Goal: Transaction & Acquisition: Book appointment/travel/reservation

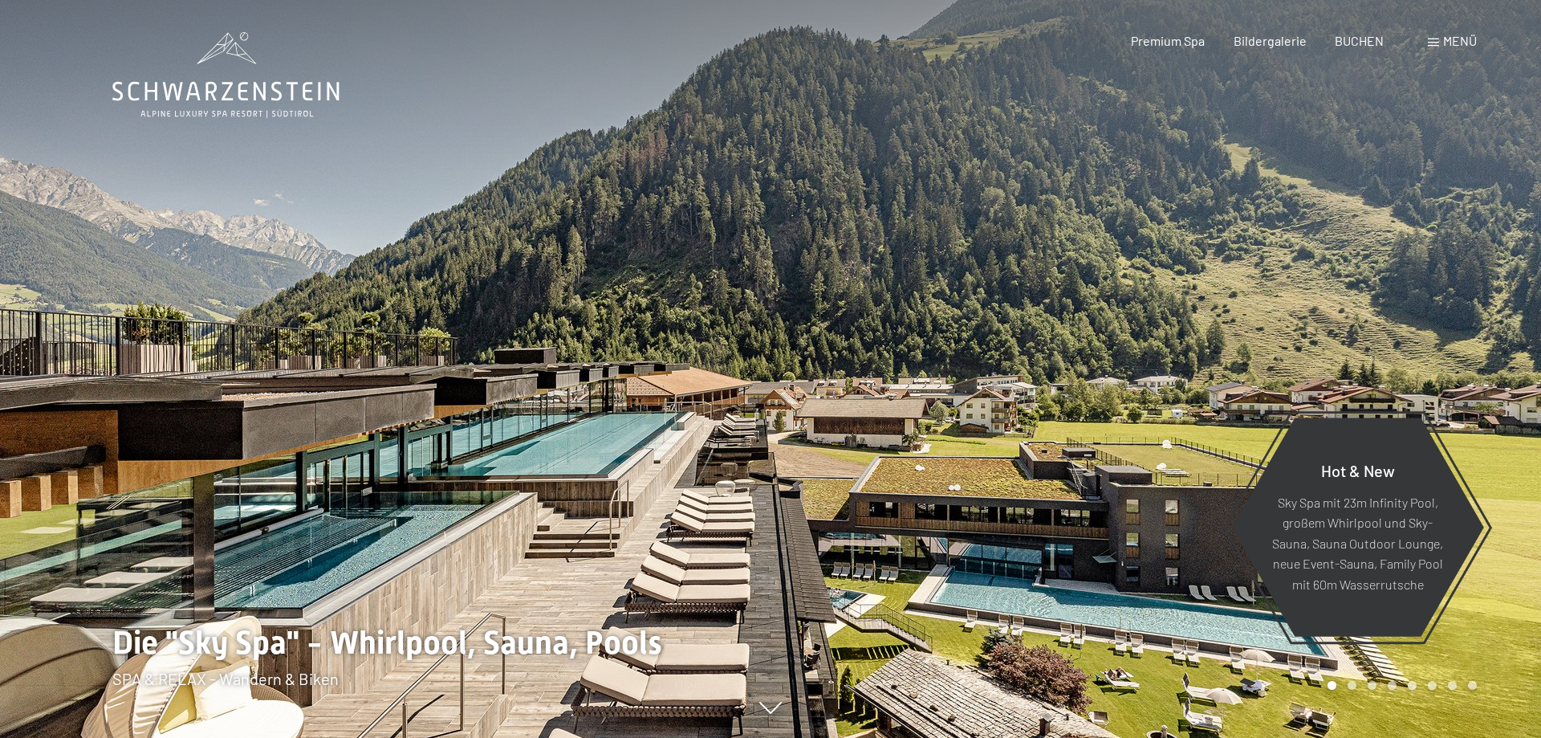
click at [1454, 44] on span "Menü" at bounding box center [1460, 40] width 34 height 15
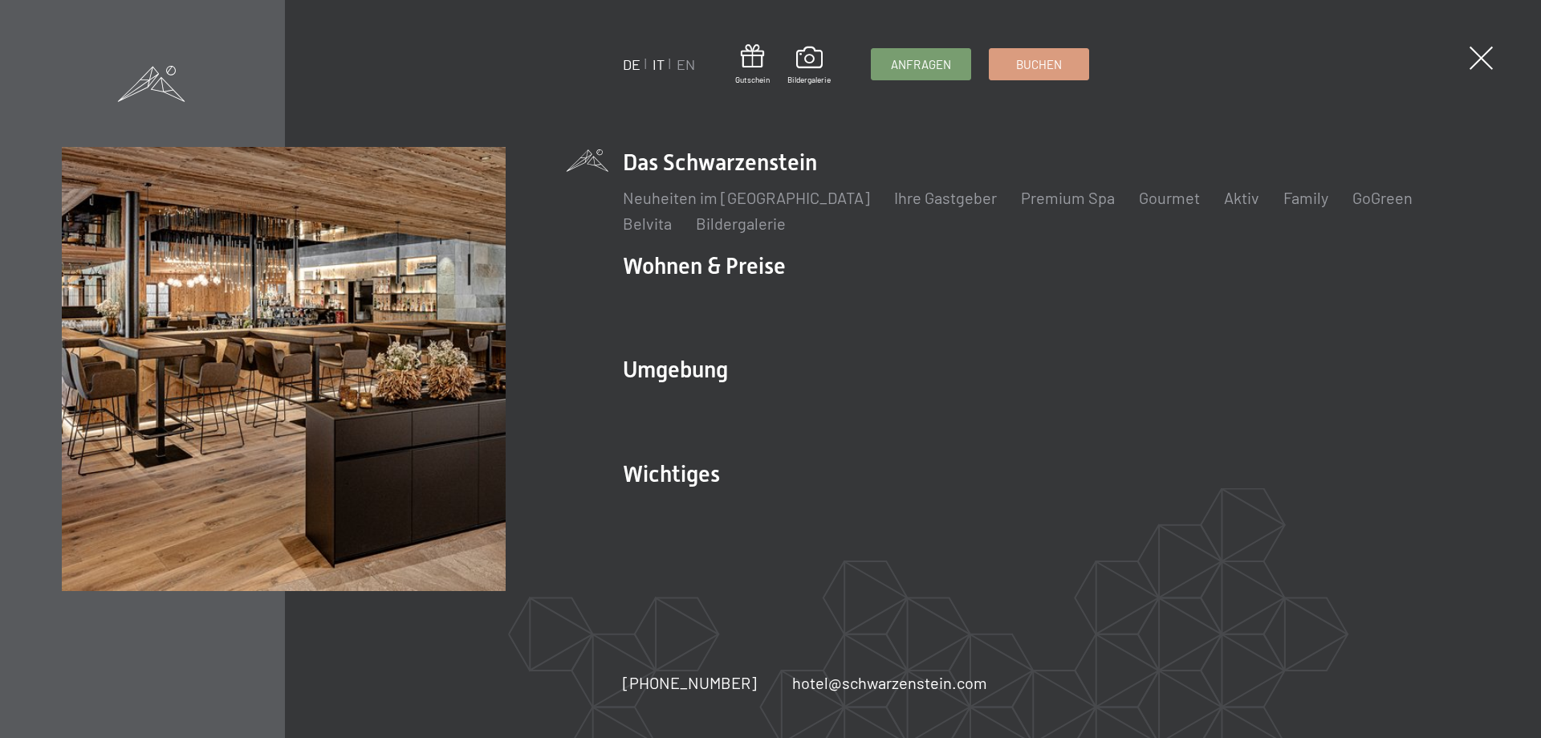
click at [661, 67] on link "IT" at bounding box center [658, 64] width 12 height 18
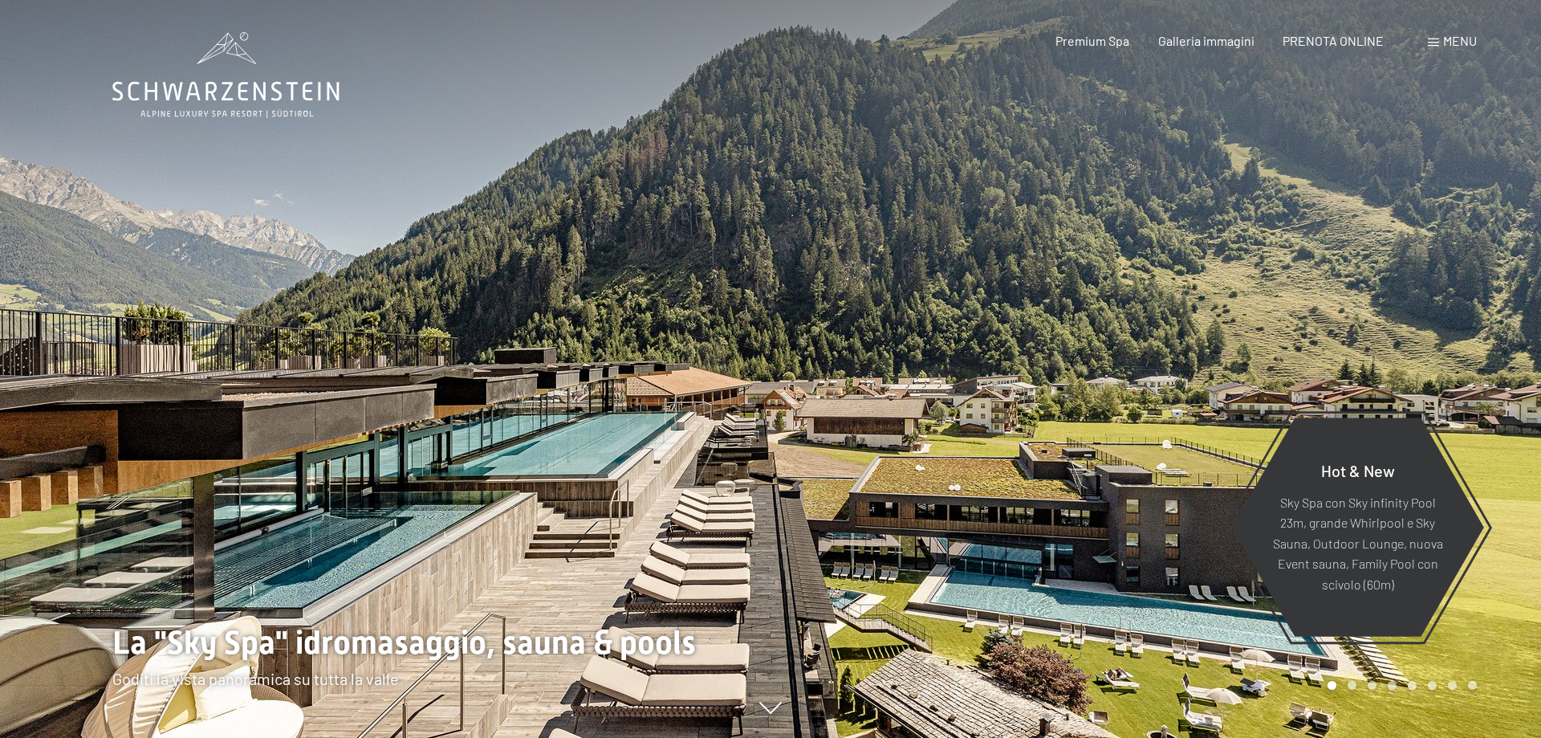
click at [1459, 34] on span "Menu" at bounding box center [1460, 40] width 34 height 15
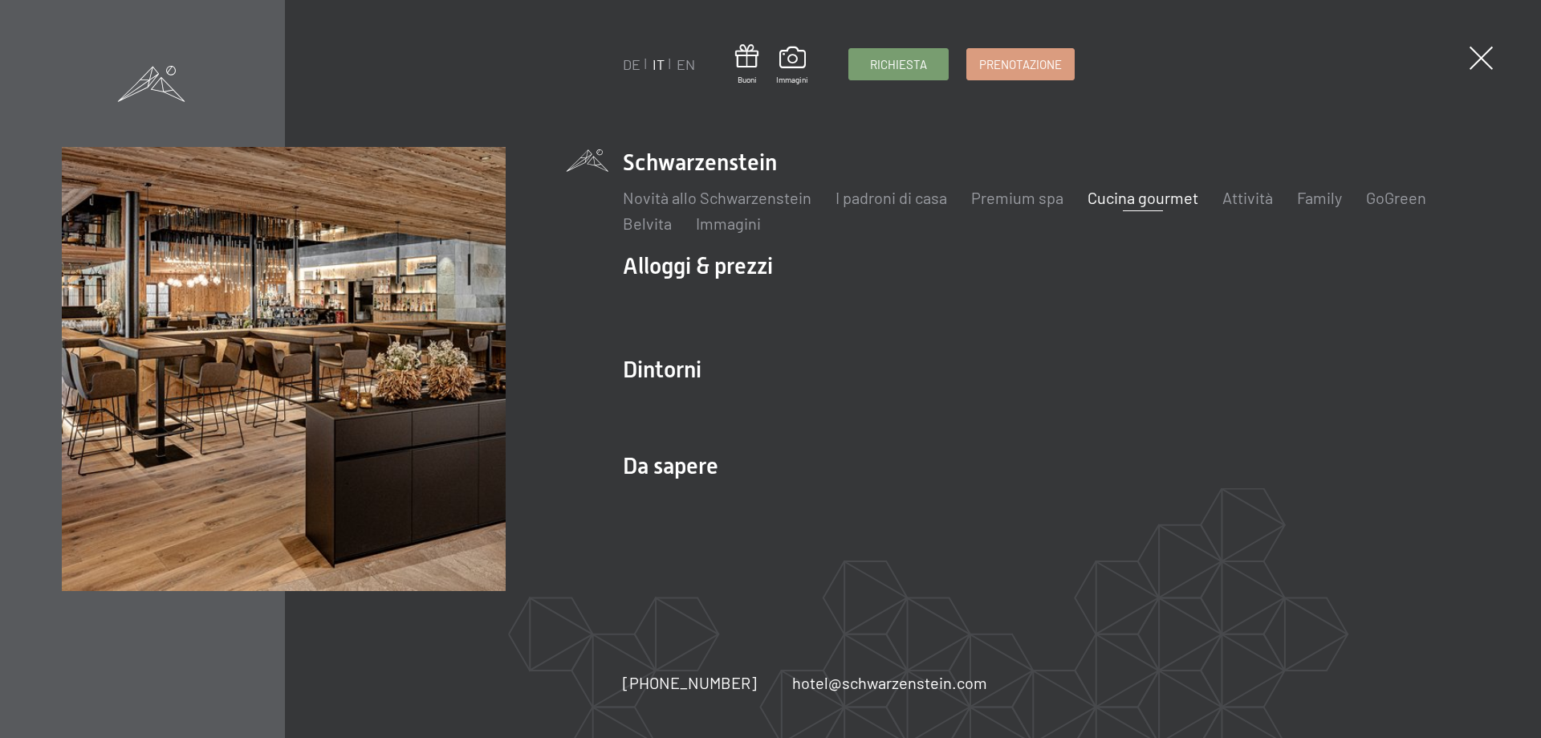
click at [1143, 195] on link "Cucina gourmet" at bounding box center [1142, 197] width 111 height 19
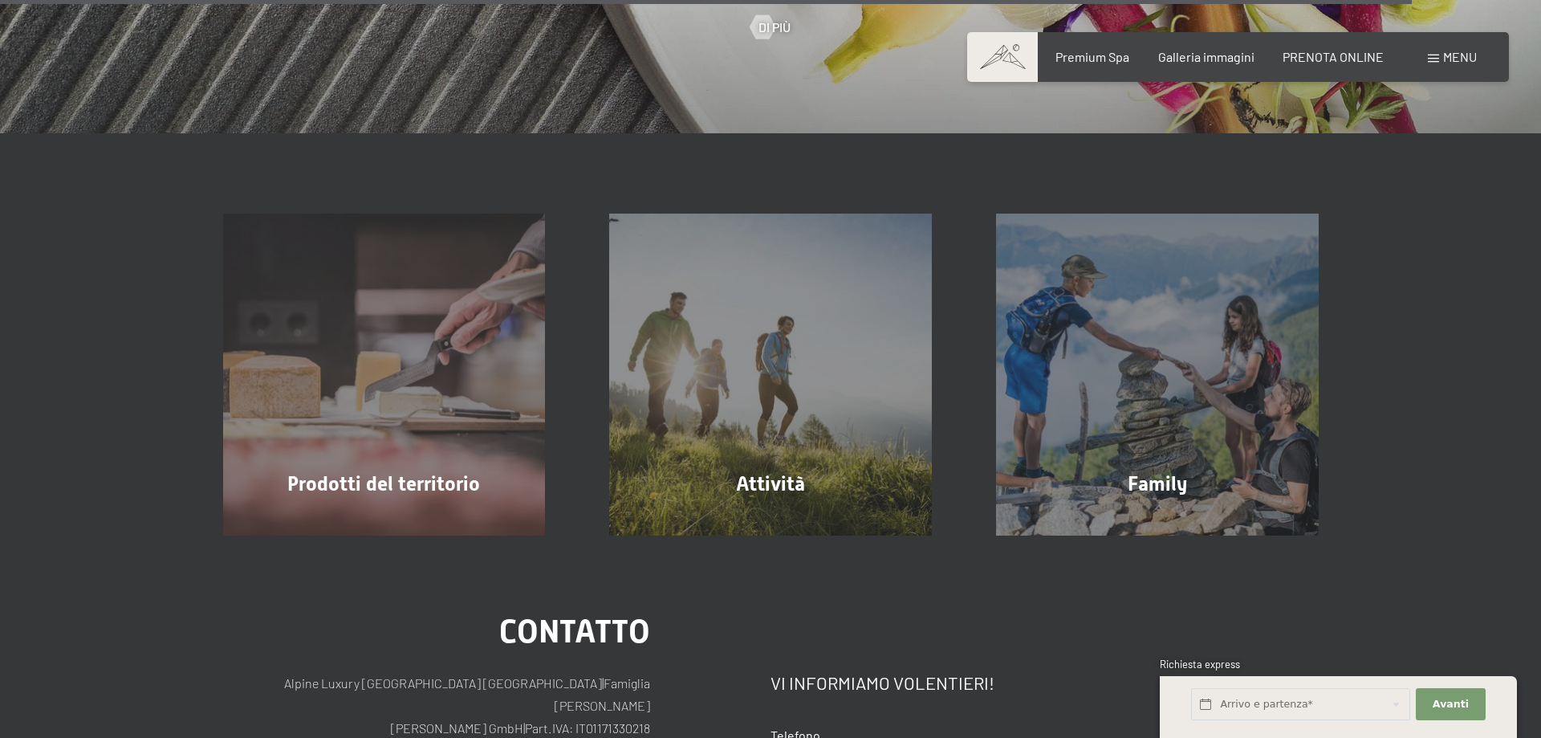
scroll to position [4912, 0]
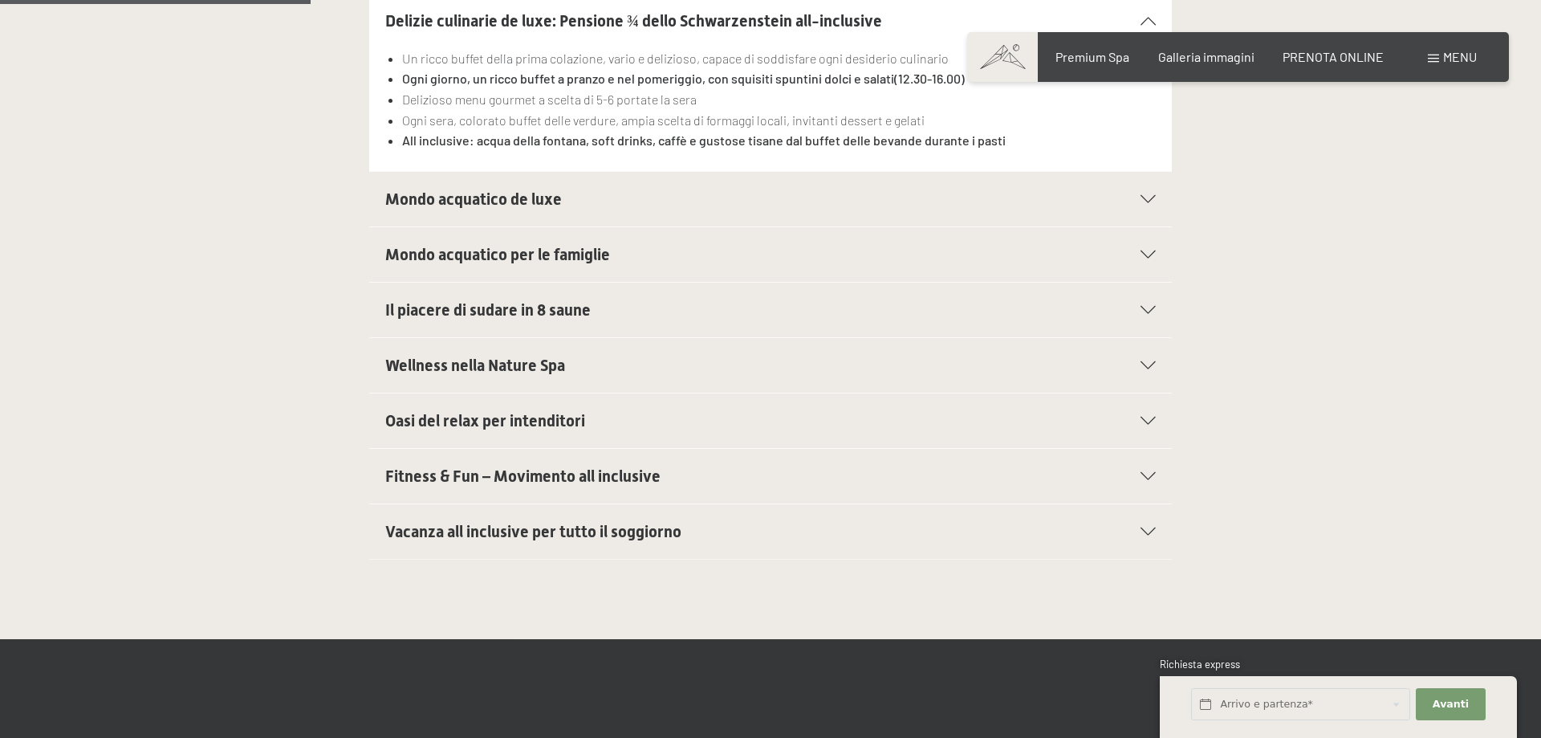
scroll to position [655, 0]
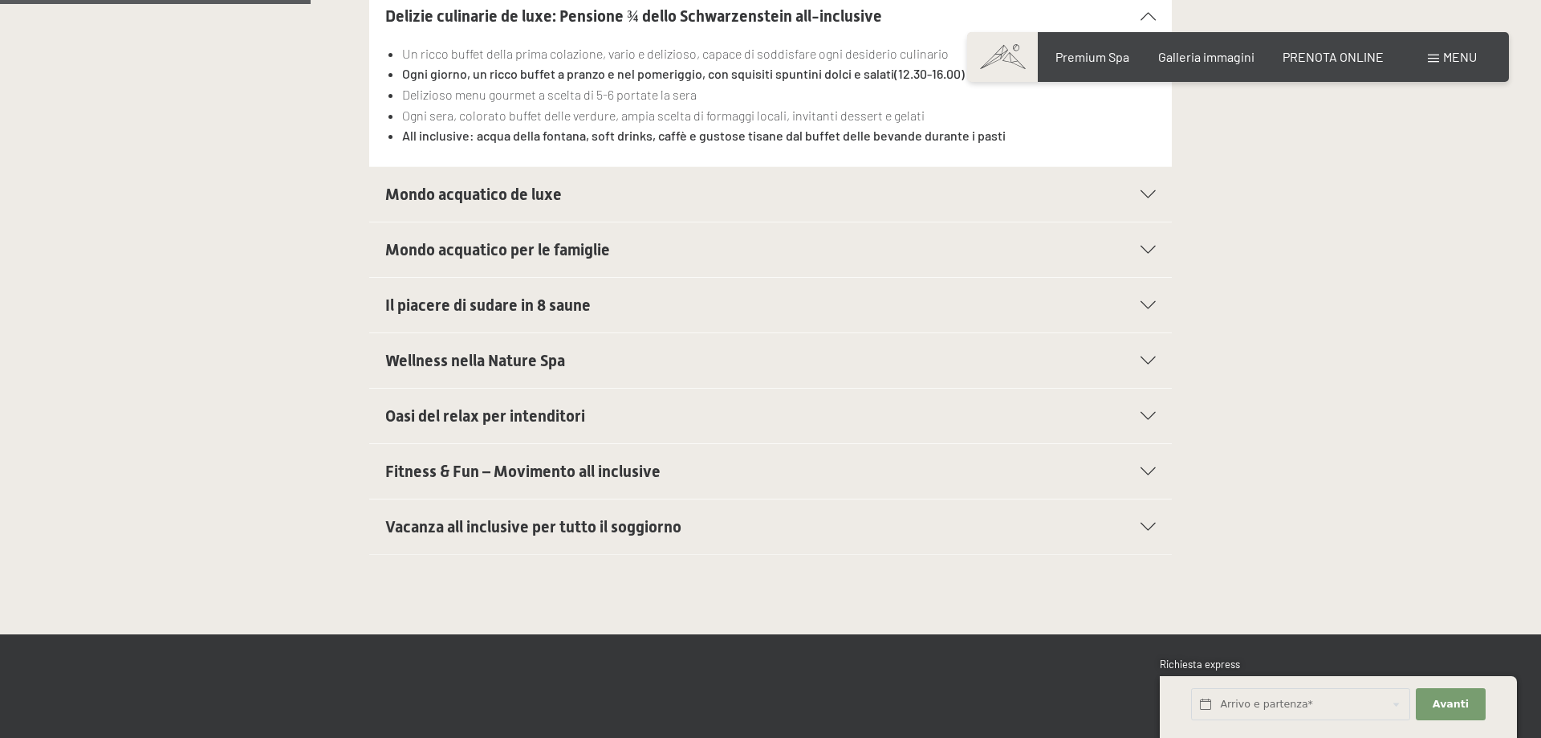
click at [482, 513] on div "Vacanza all inclusive per tutto il soggiorno" at bounding box center [770, 526] width 770 height 55
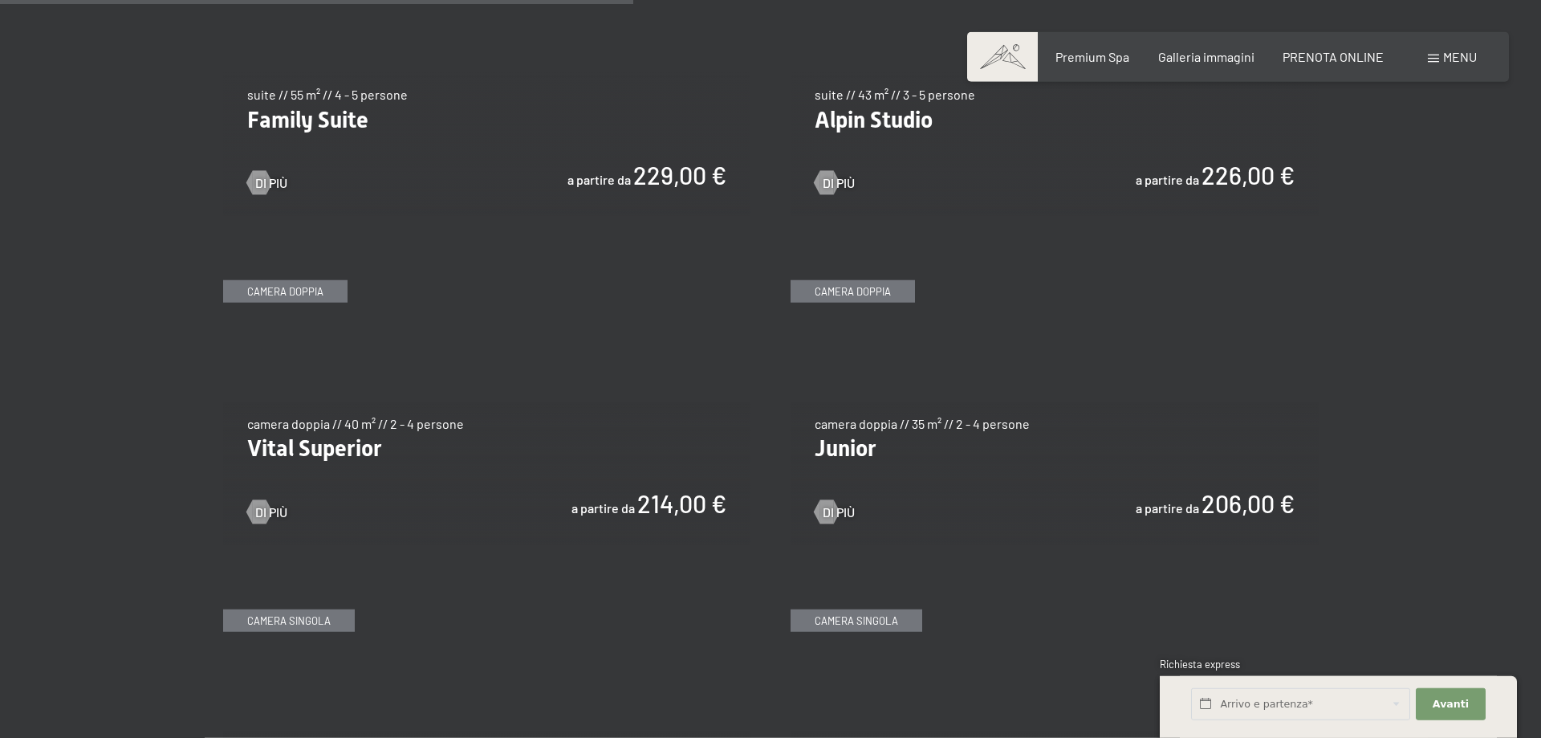
scroll to position [2128, 0]
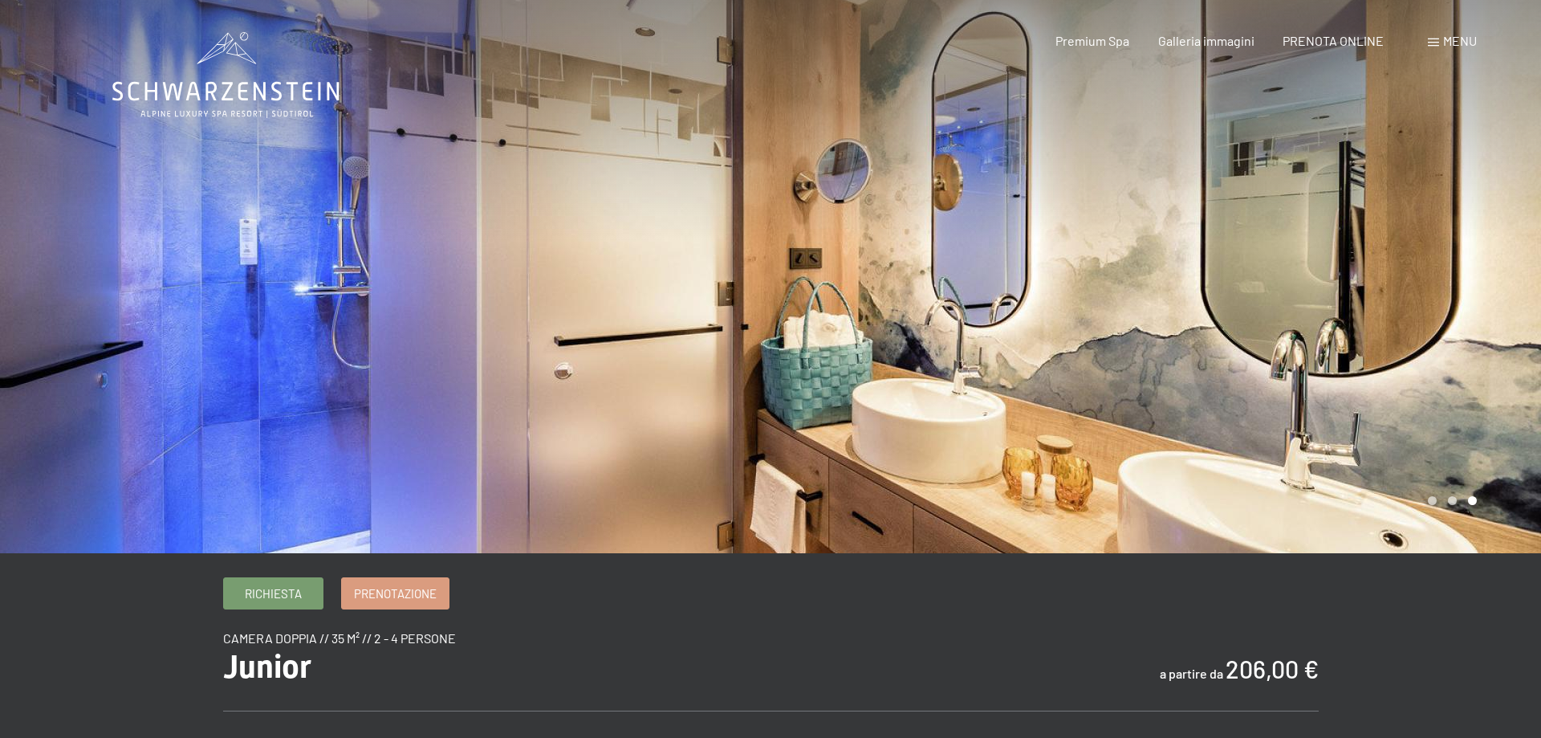
click at [1429, 320] on div at bounding box center [1155, 276] width 770 height 553
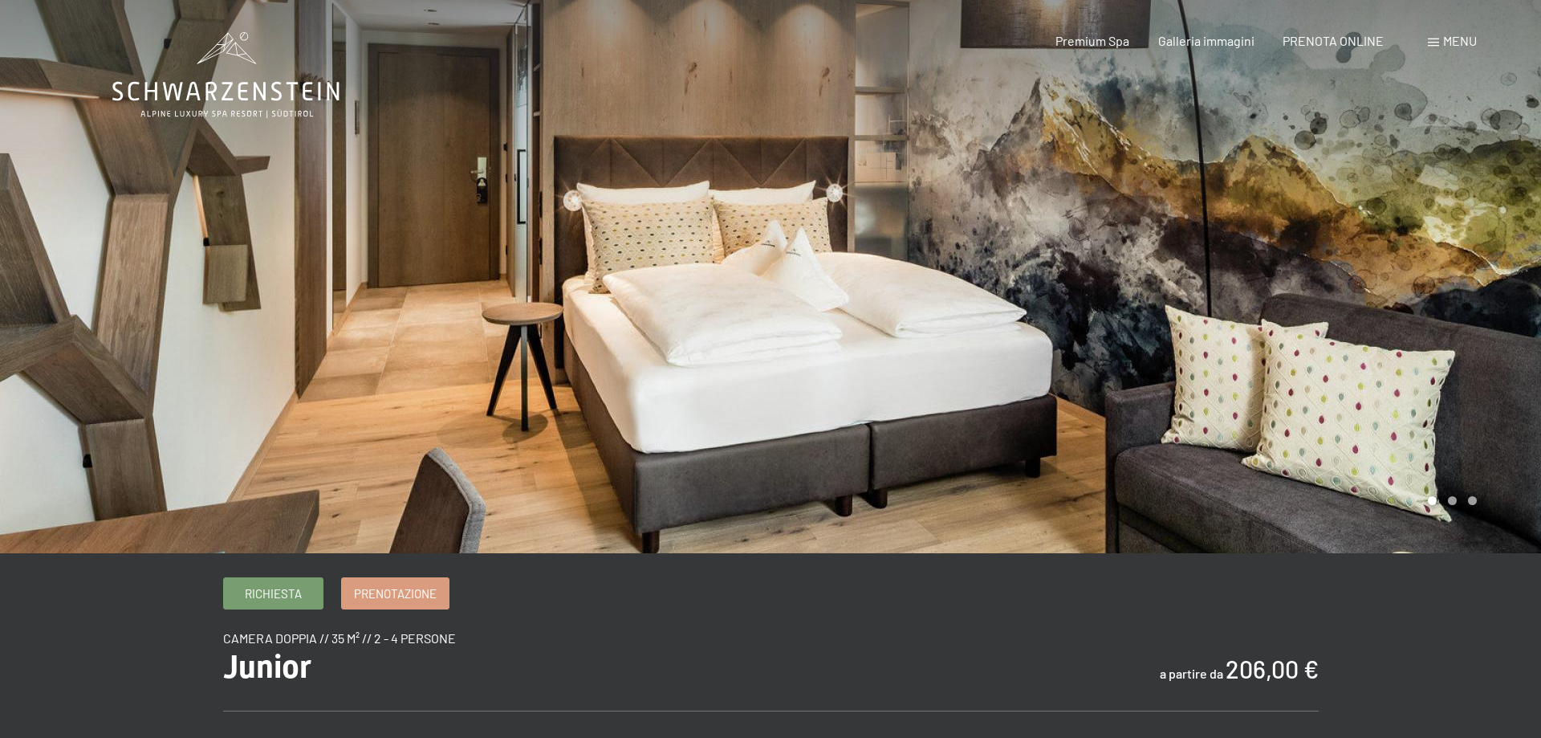
click at [1429, 320] on div at bounding box center [1155, 276] width 770 height 553
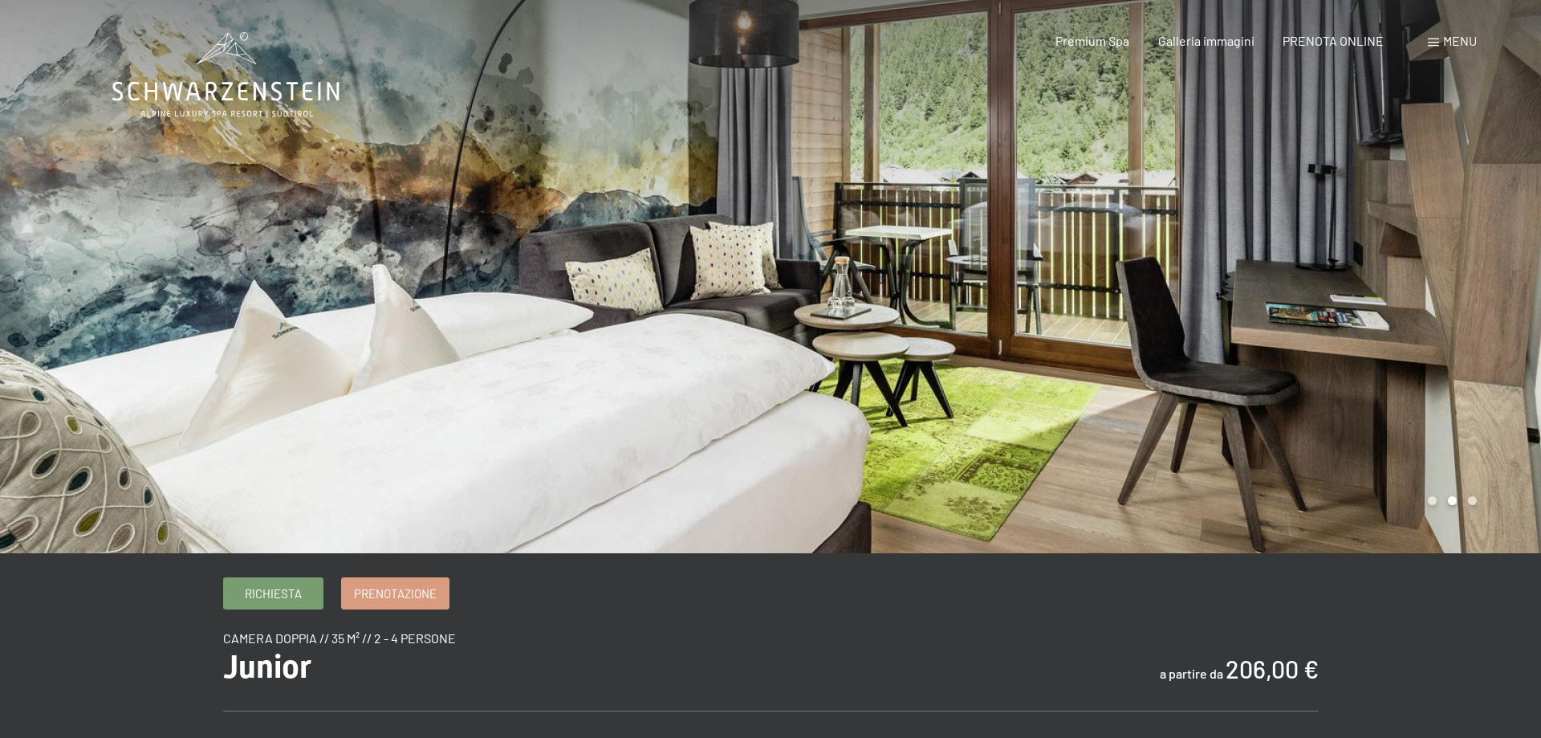
click at [1429, 320] on div at bounding box center [1155, 276] width 770 height 553
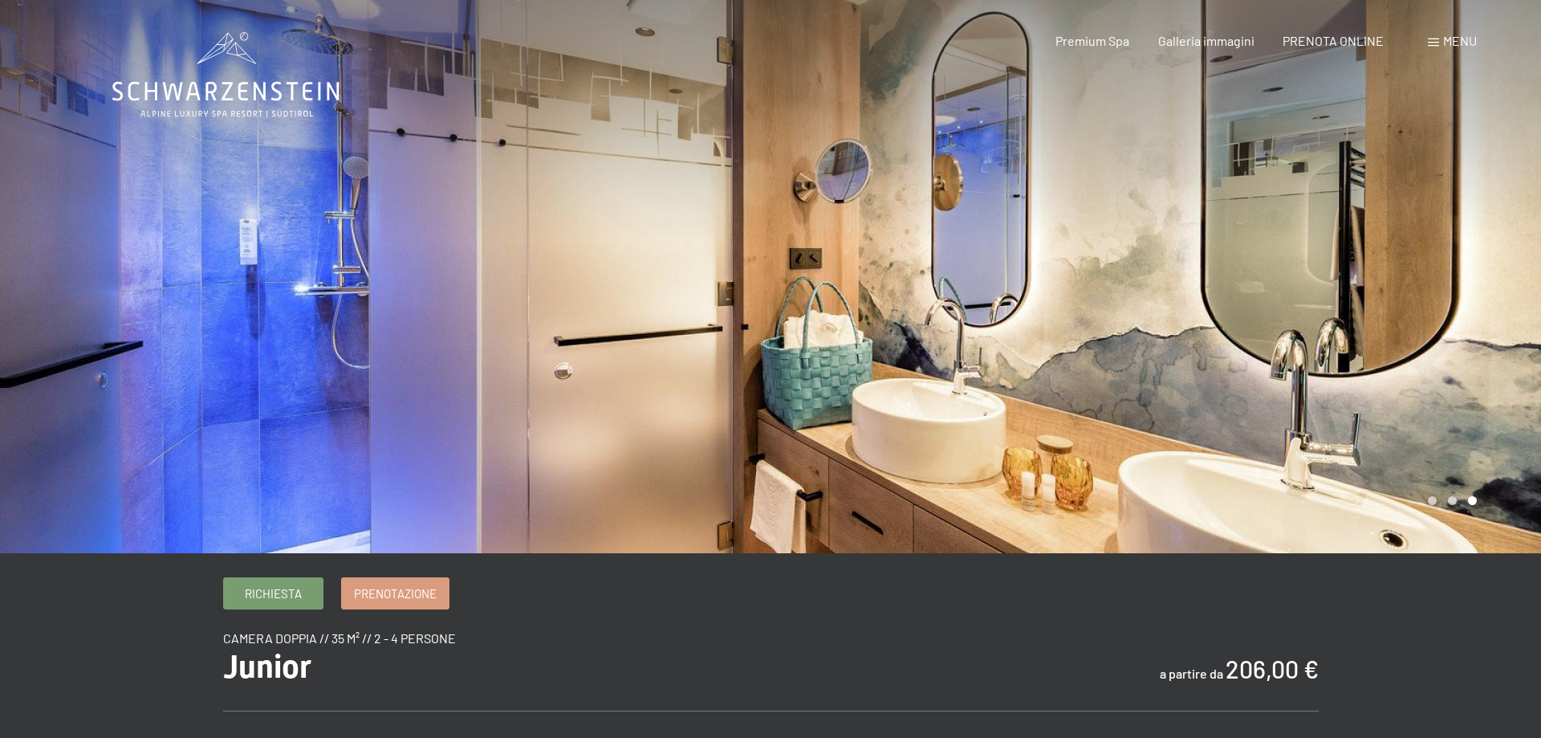
click at [1429, 320] on div at bounding box center [1155, 276] width 770 height 553
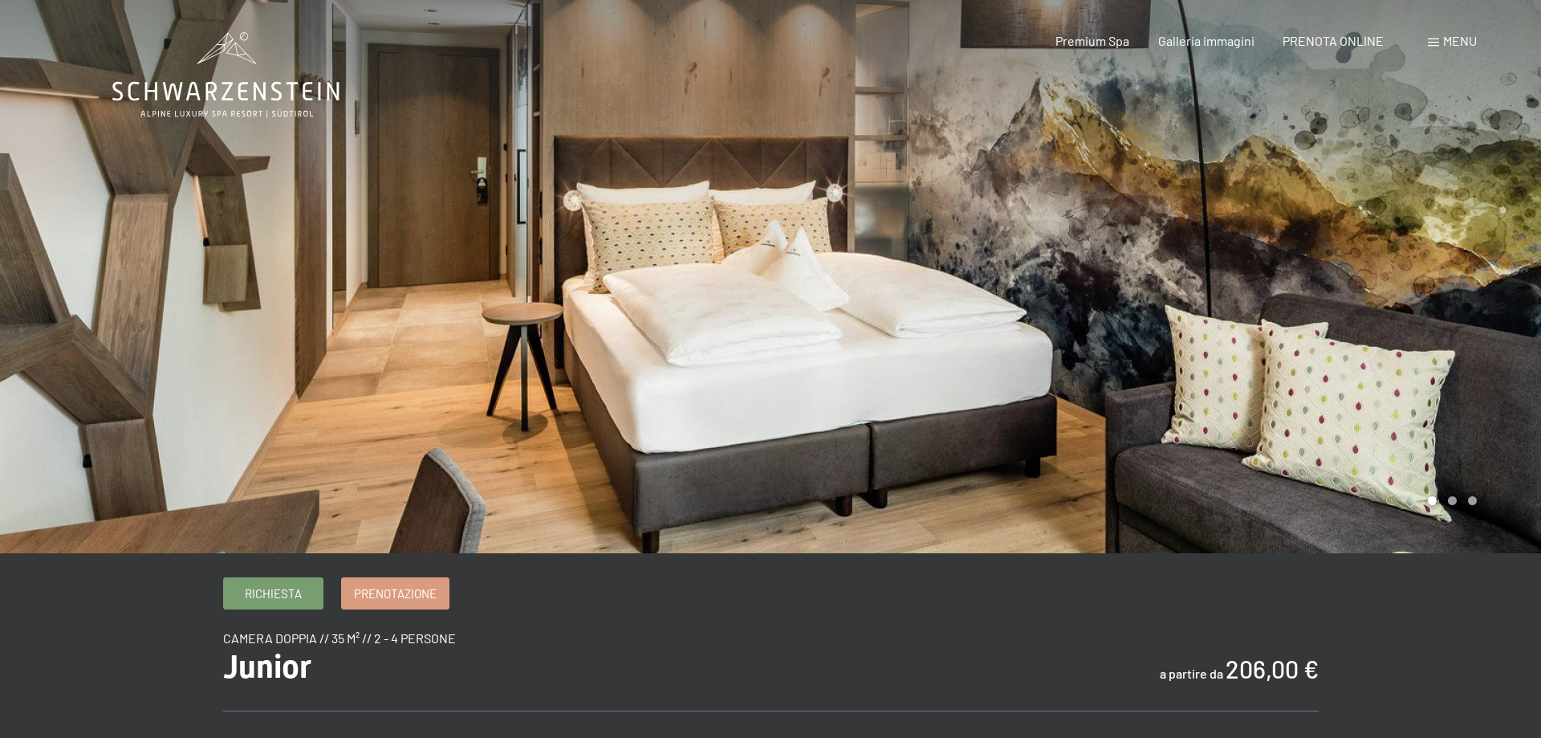
scroll to position [409, 0]
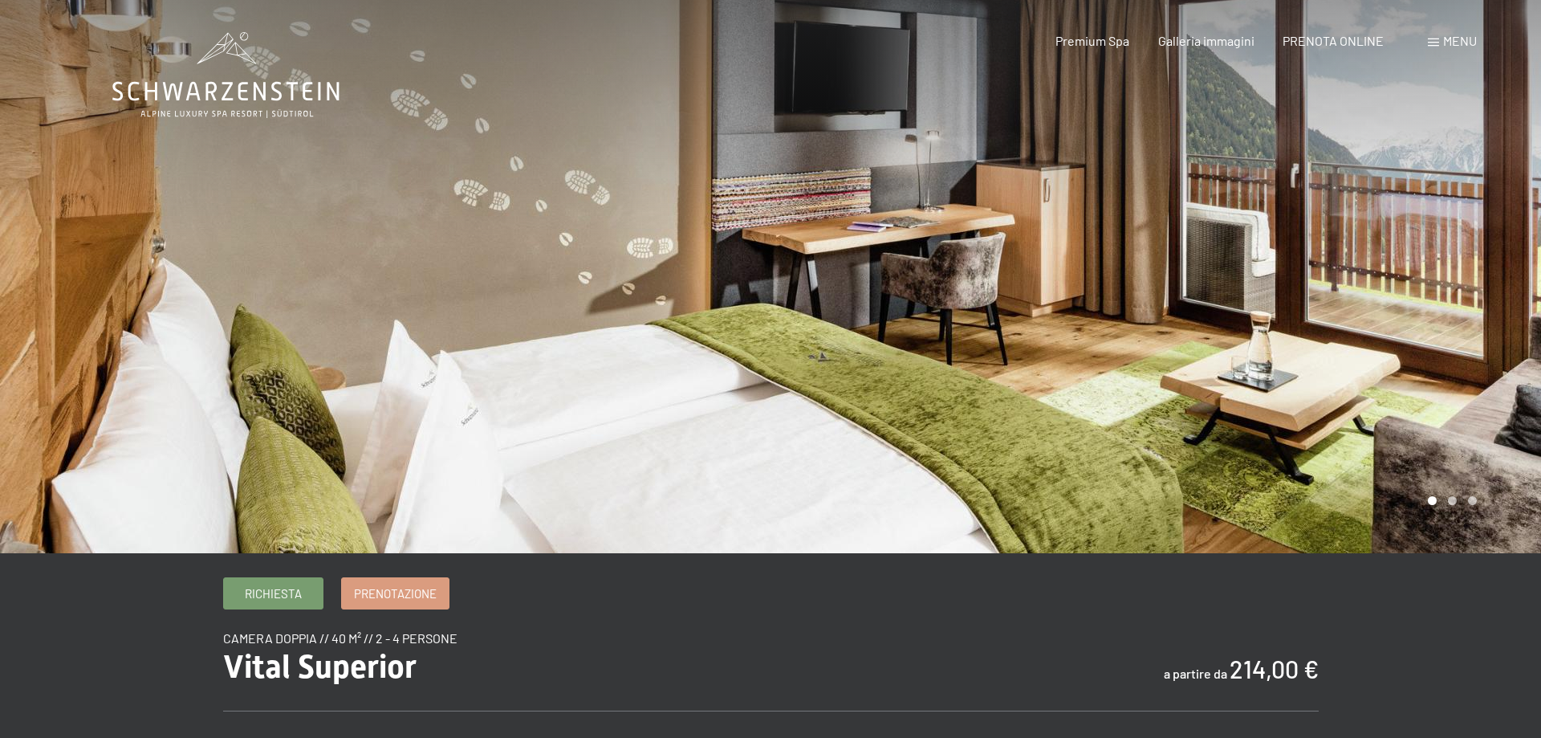
click at [1373, 294] on div at bounding box center [1155, 276] width 770 height 553
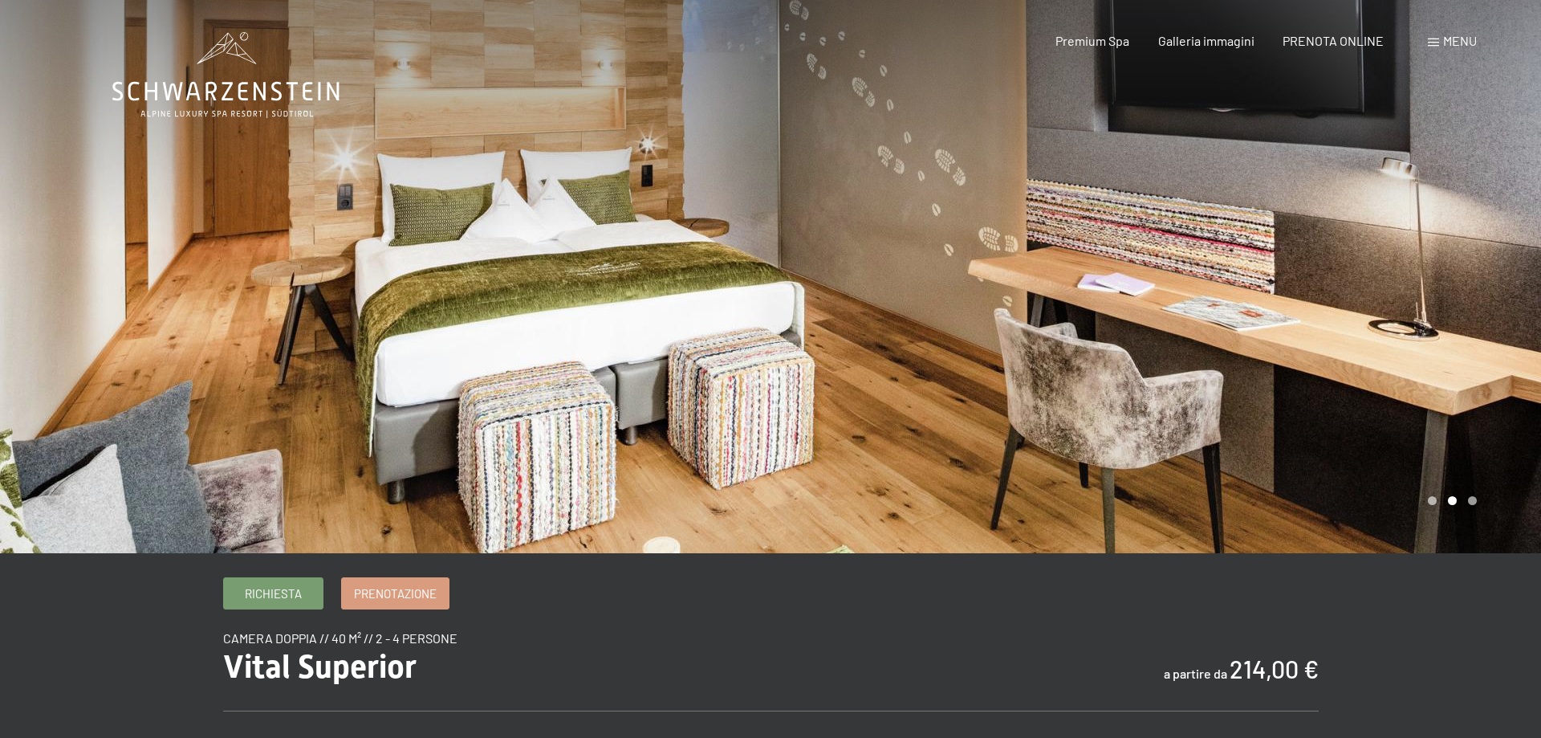
click at [1373, 294] on div at bounding box center [1155, 276] width 770 height 553
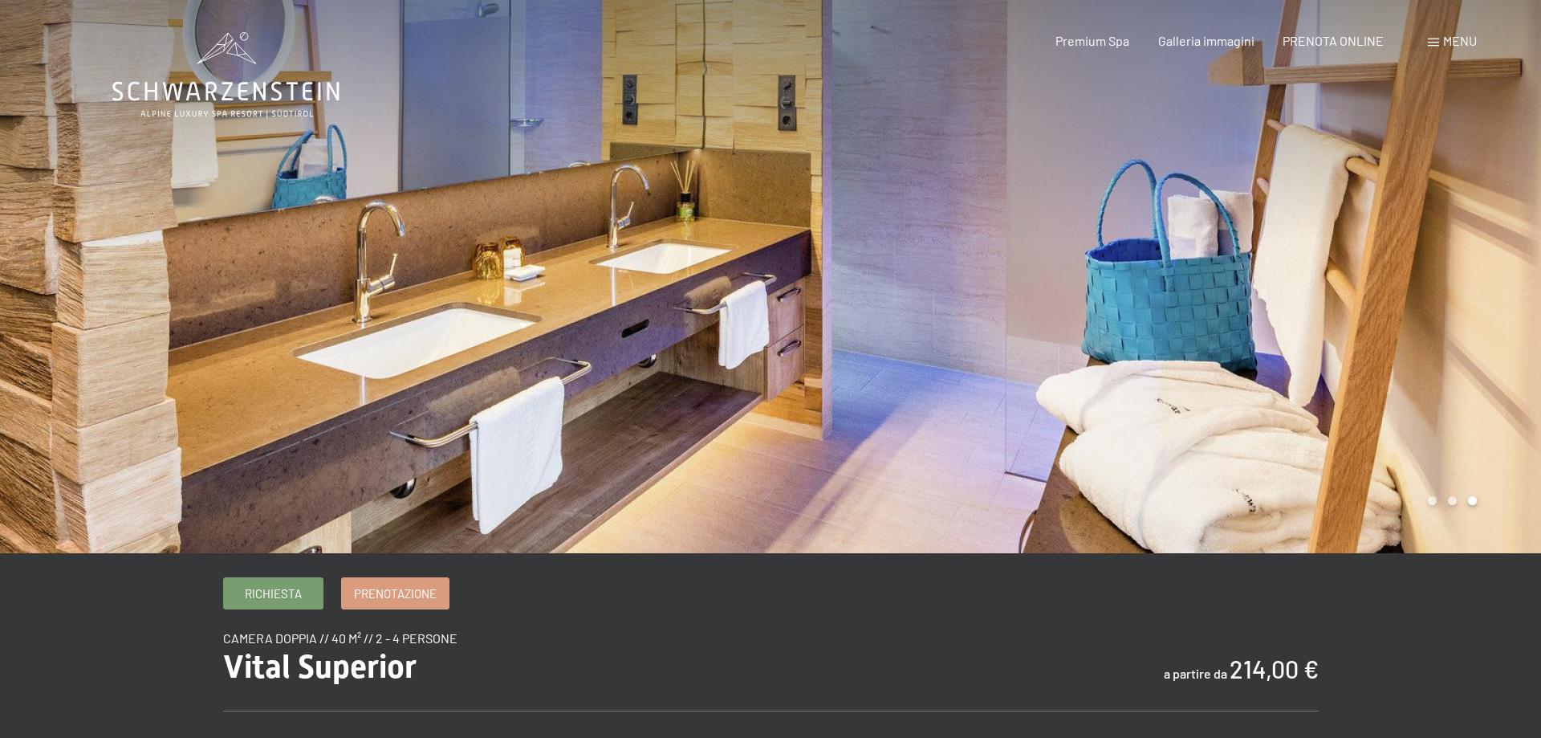
click at [1373, 294] on div at bounding box center [1155, 276] width 770 height 553
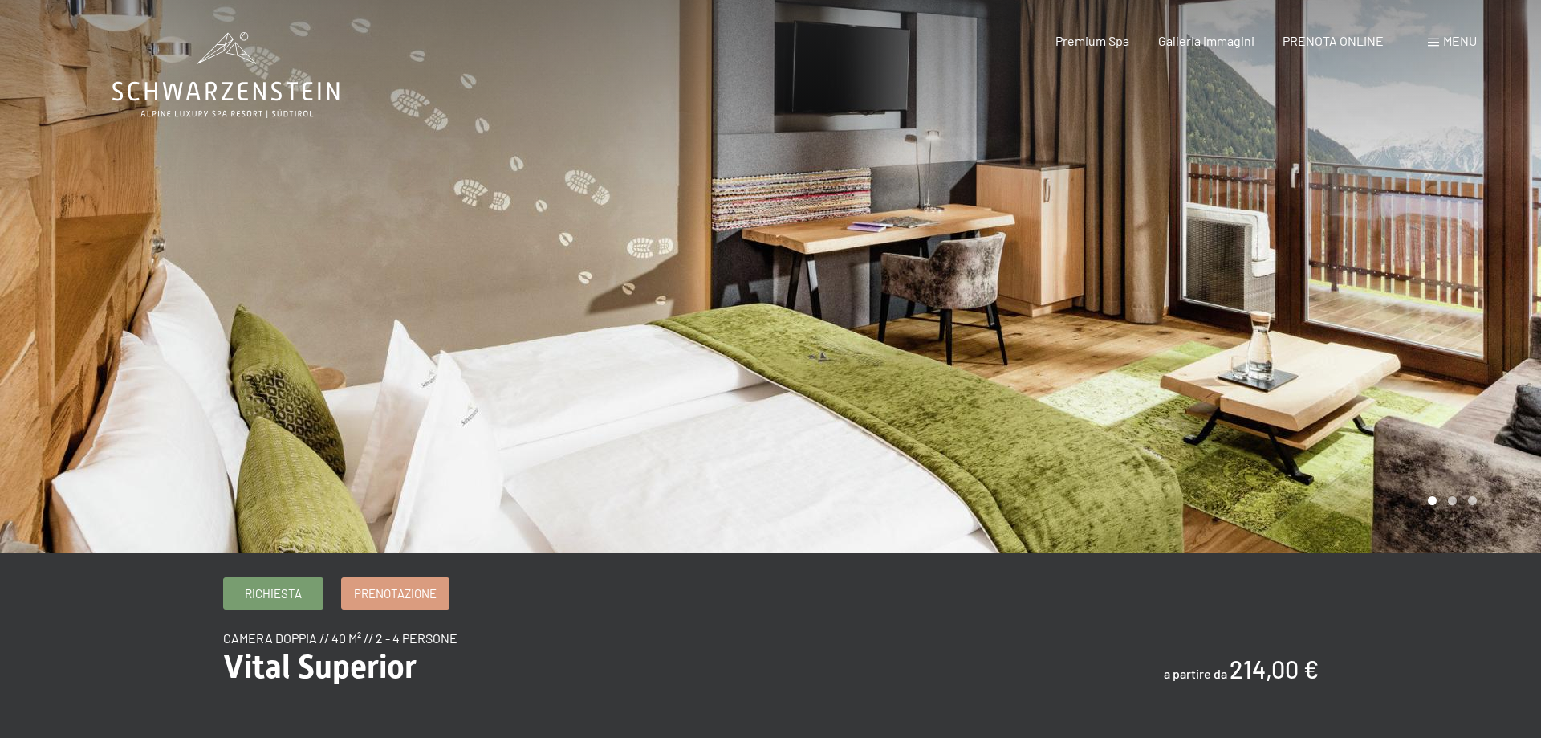
click at [1373, 294] on div at bounding box center [1155, 276] width 770 height 553
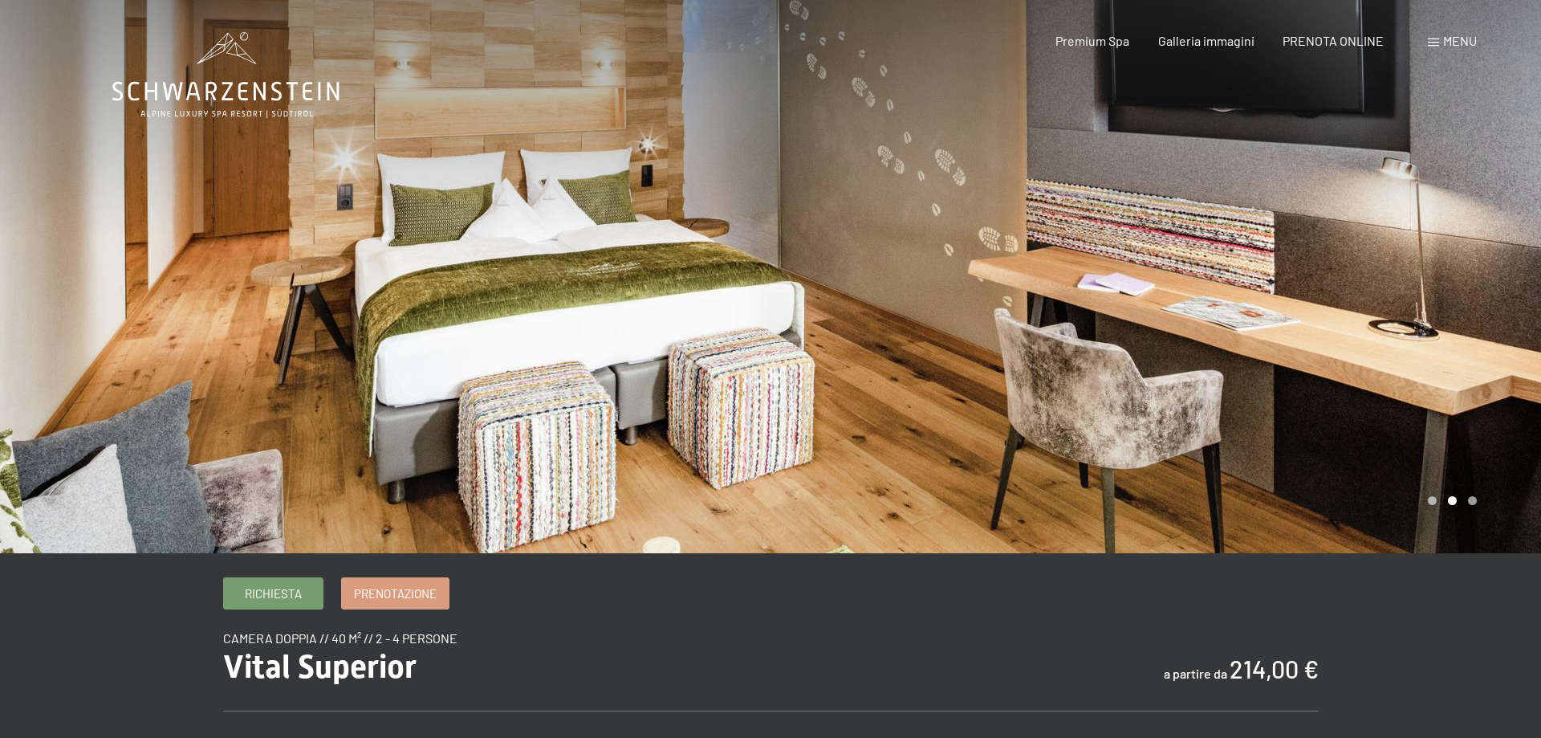
scroll to position [409, 0]
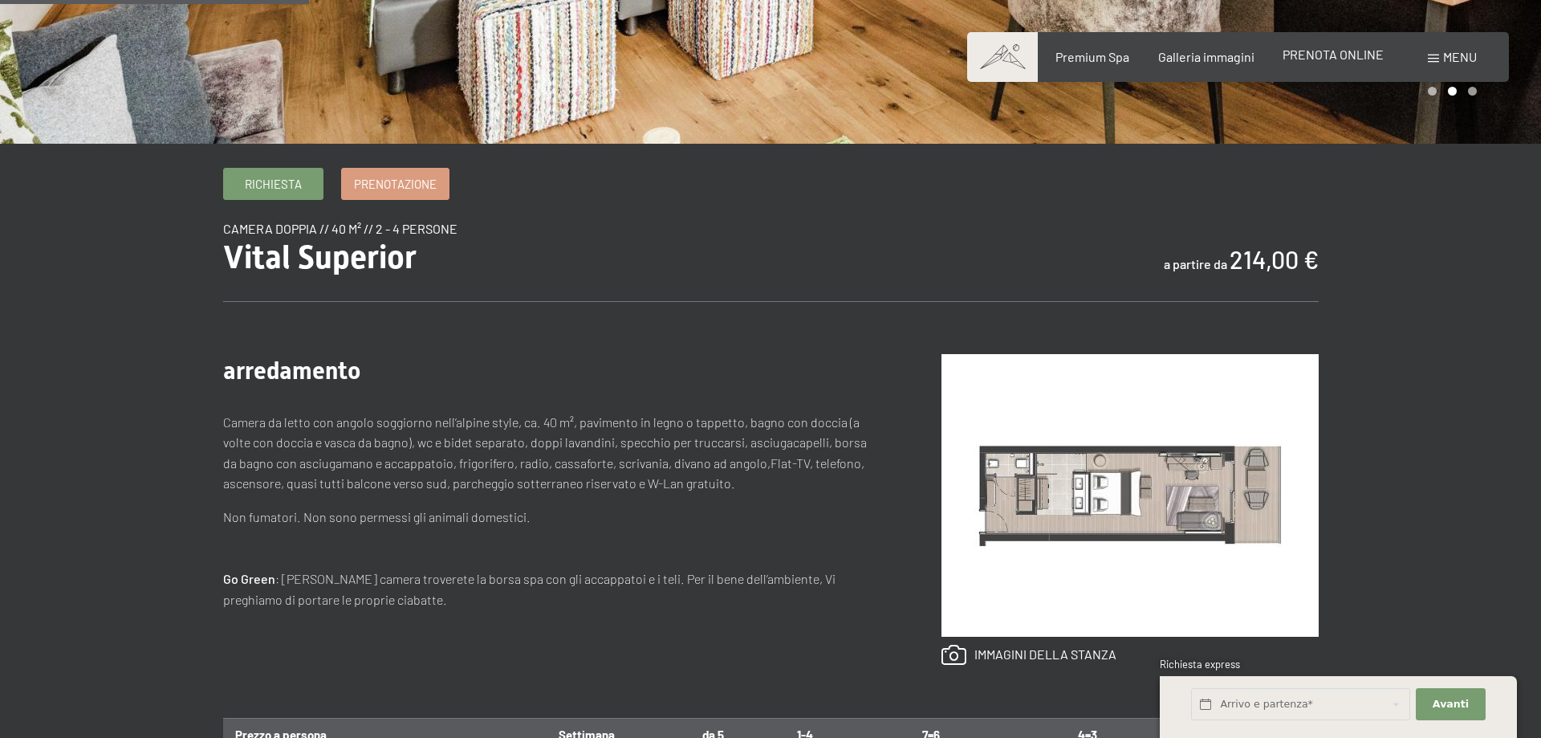
click at [1331, 50] on span "PRENOTA ONLINE" at bounding box center [1332, 54] width 101 height 15
click at [1327, 61] on span "PRENOTA ONLINE" at bounding box center [1332, 54] width 101 height 15
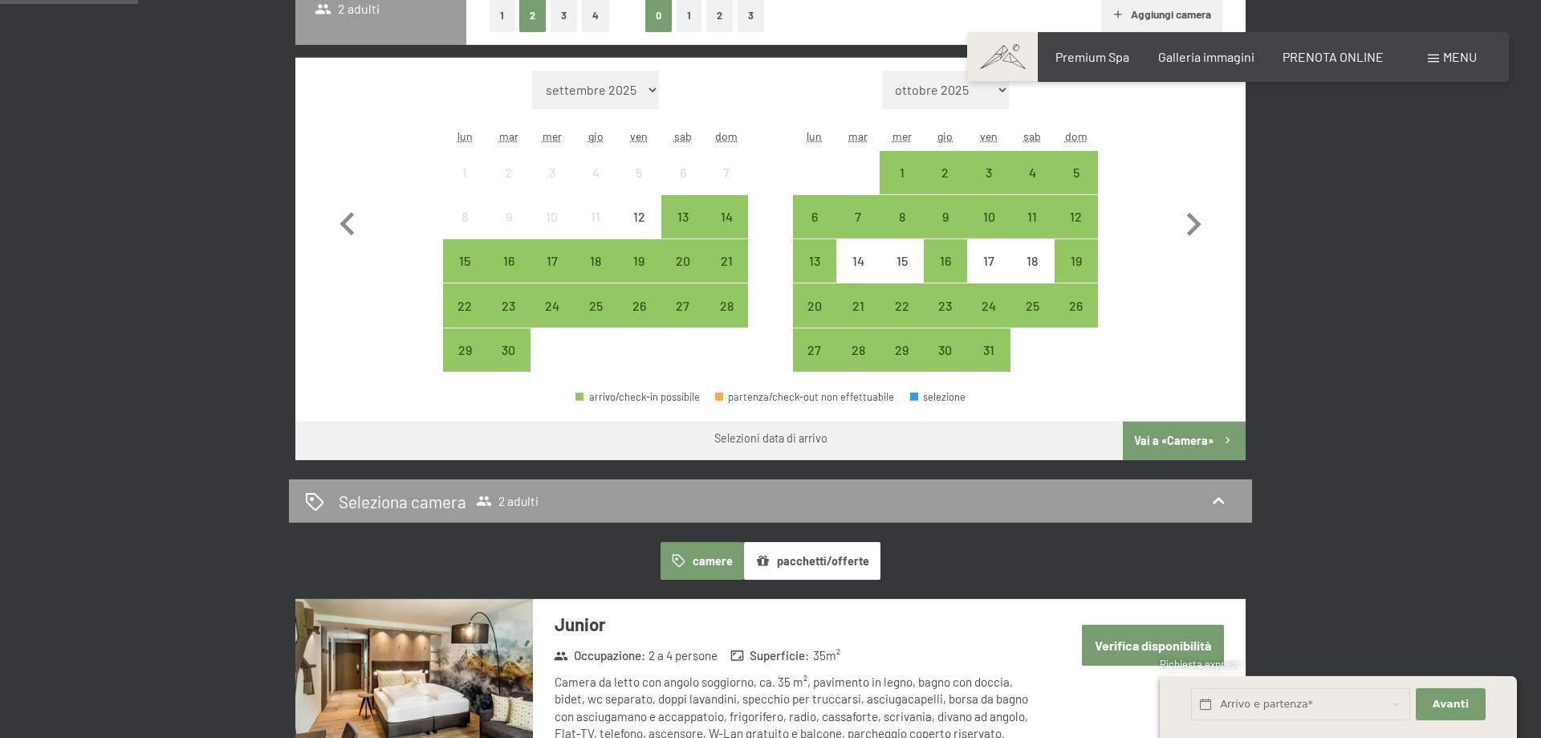
scroll to position [491, 0]
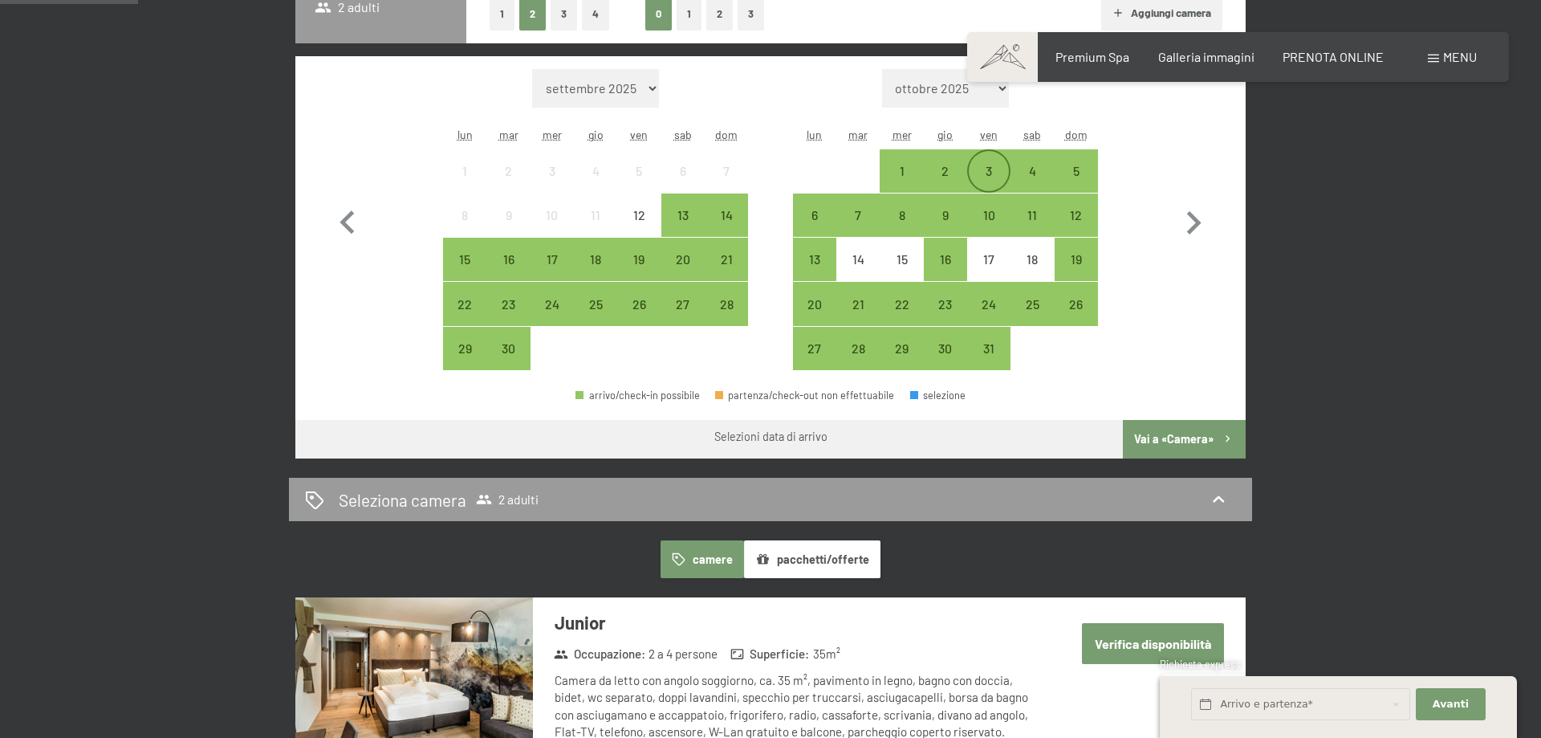
click at [994, 178] on div "3" at bounding box center [989, 185] width 40 height 40
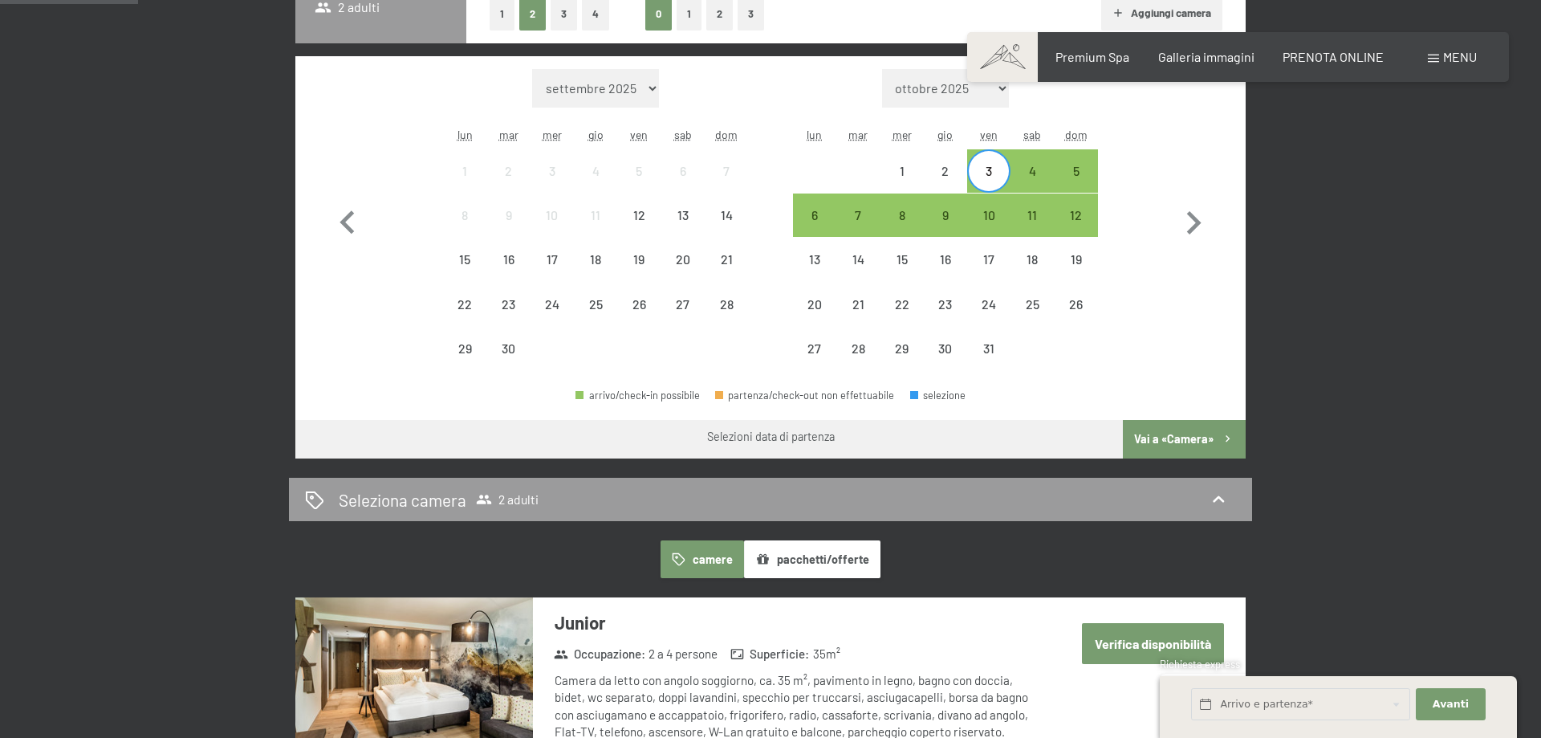
click at [988, 171] on div "3" at bounding box center [989, 185] width 40 height 40
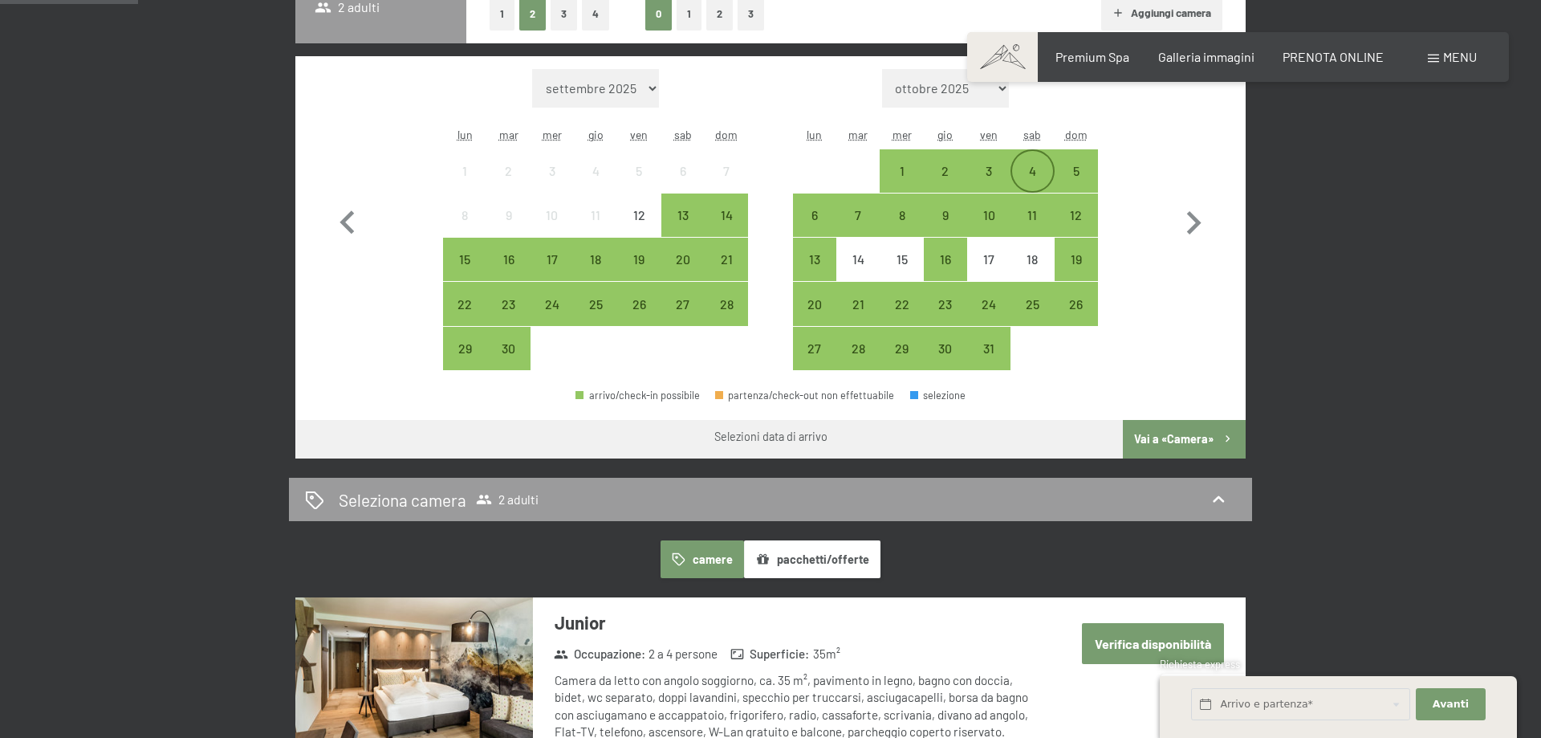
click at [1031, 174] on div "4" at bounding box center [1032, 185] width 40 height 40
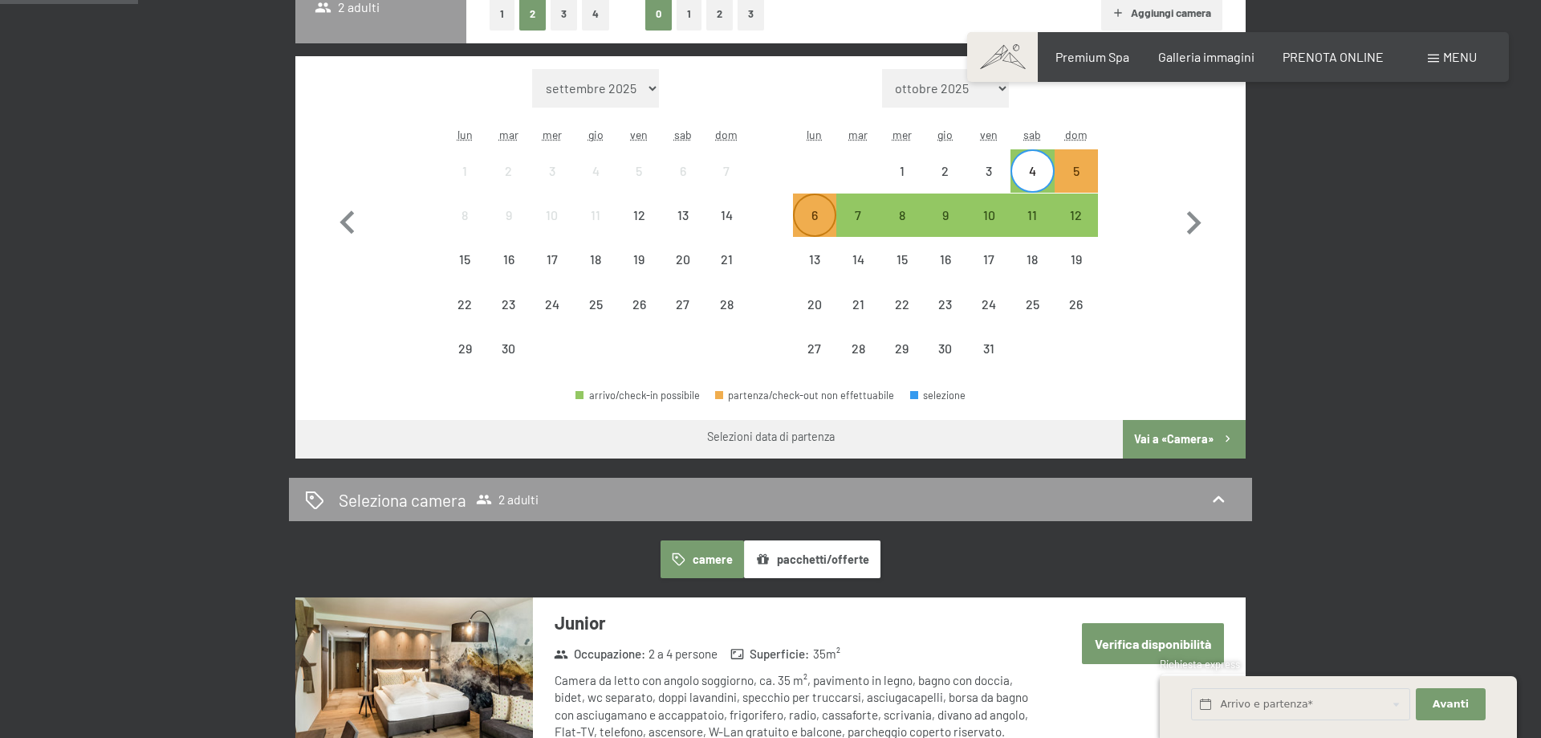
click at [825, 214] on div "6" at bounding box center [815, 229] width 40 height 40
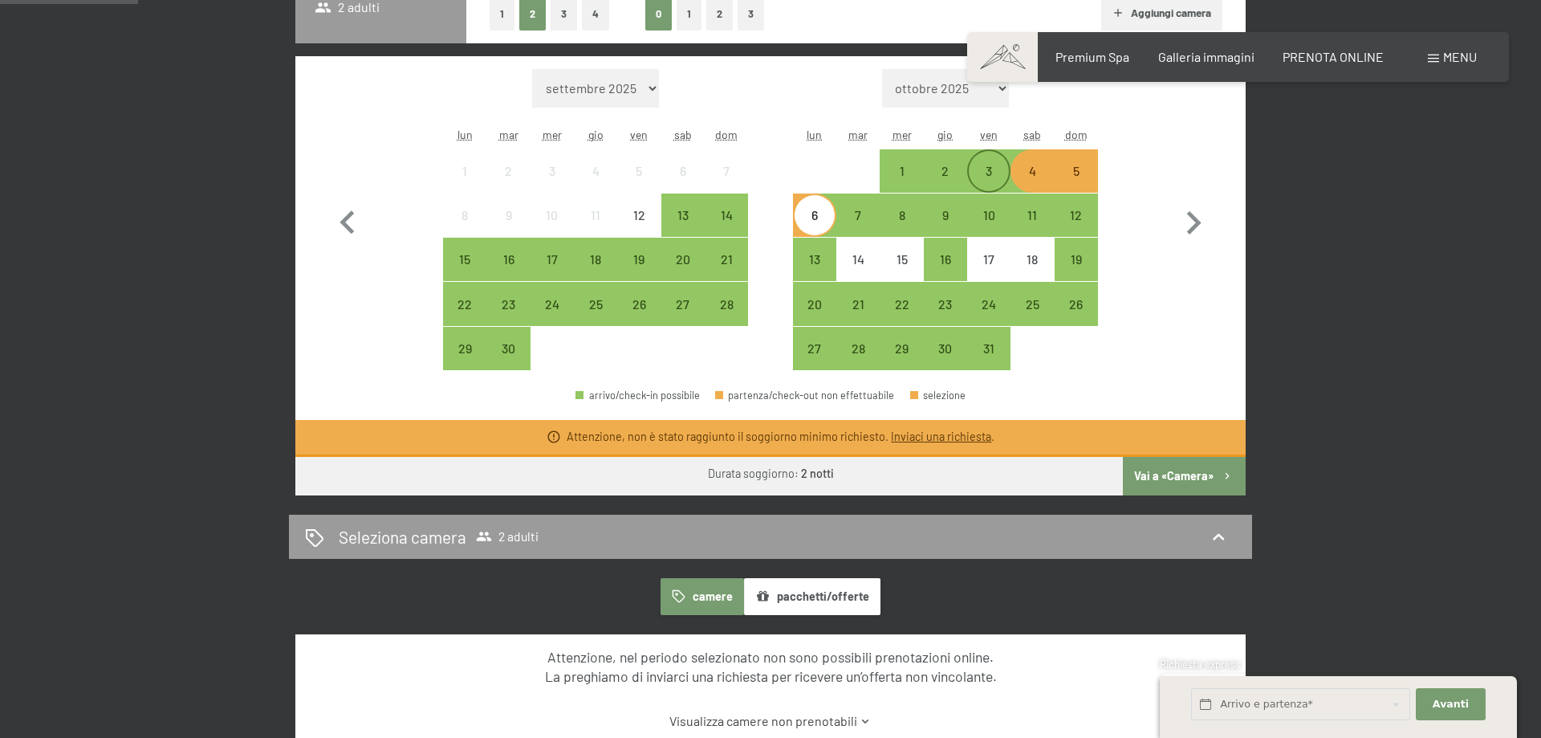
click at [995, 176] on div "3" at bounding box center [989, 185] width 40 height 40
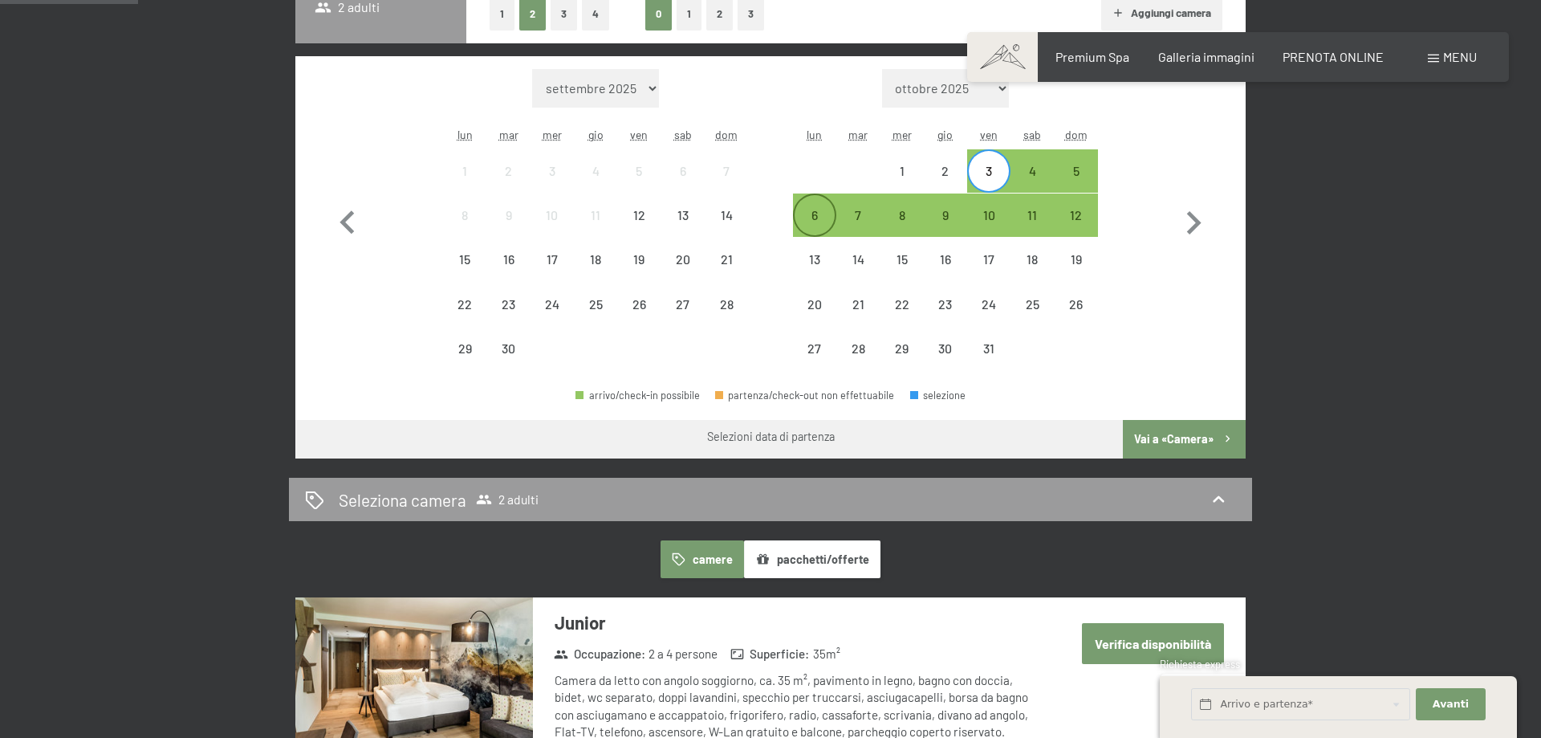
click at [825, 212] on div "6" at bounding box center [815, 229] width 40 height 40
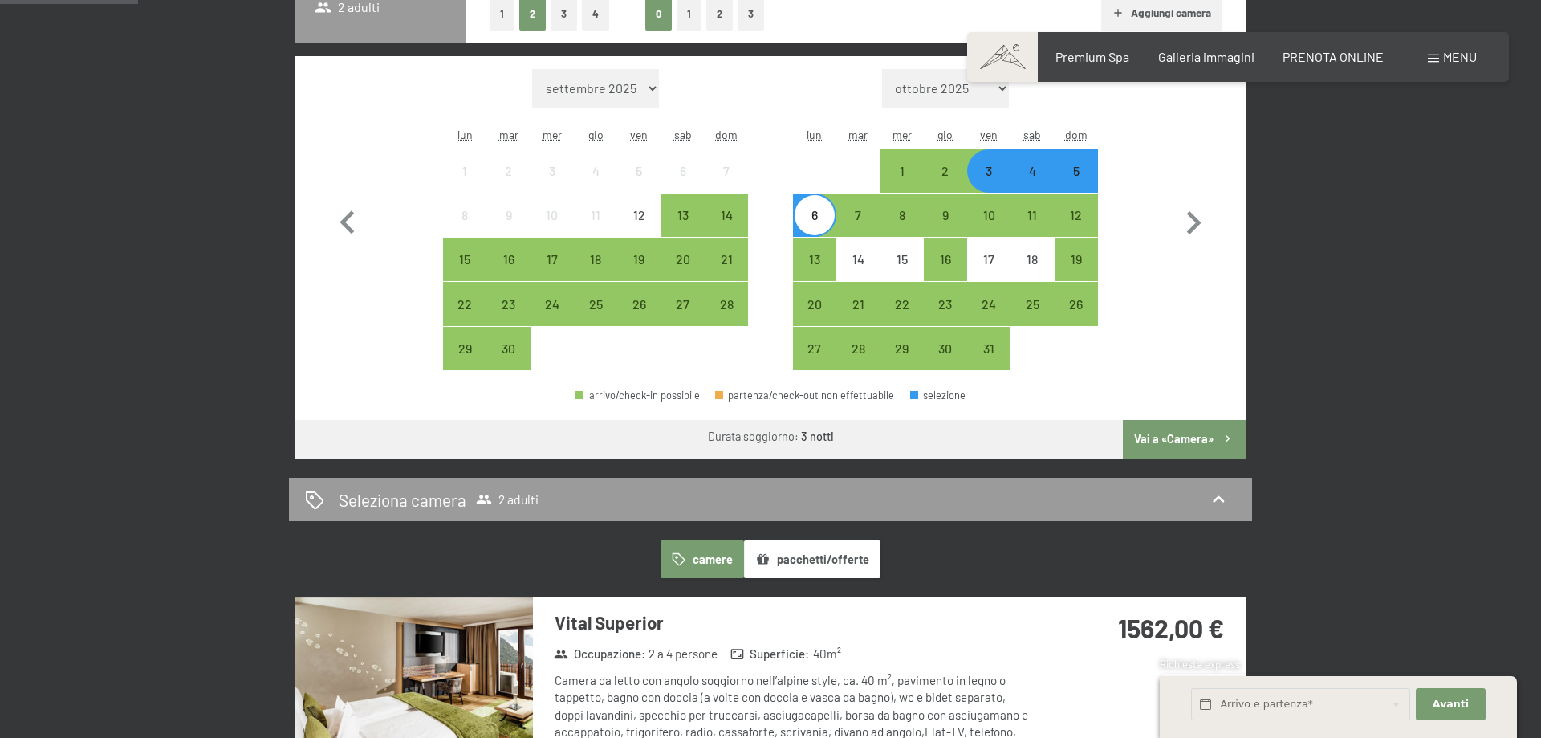
click at [1152, 429] on button "Vai a «Camera»" at bounding box center [1184, 439] width 123 height 39
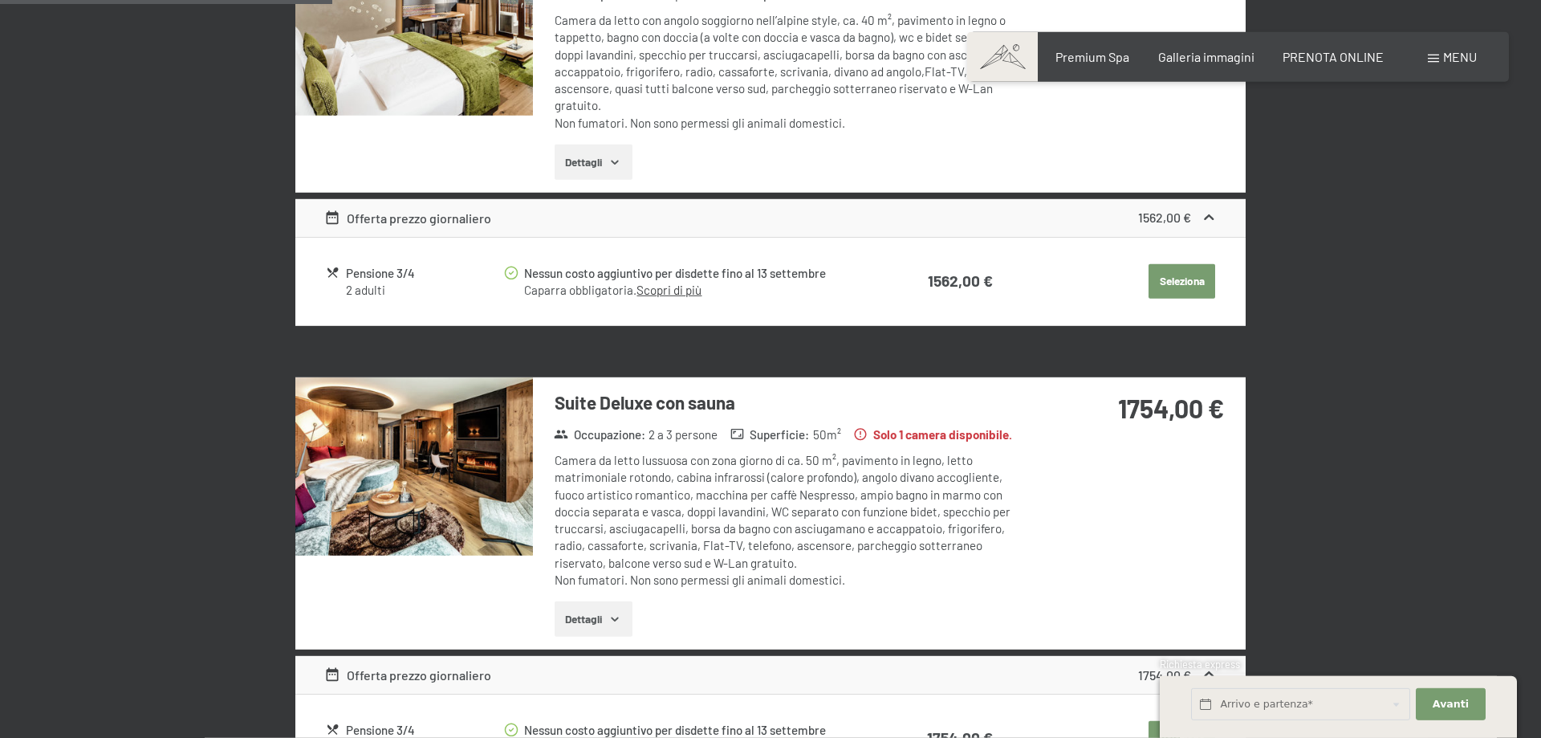
scroll to position [314, 0]
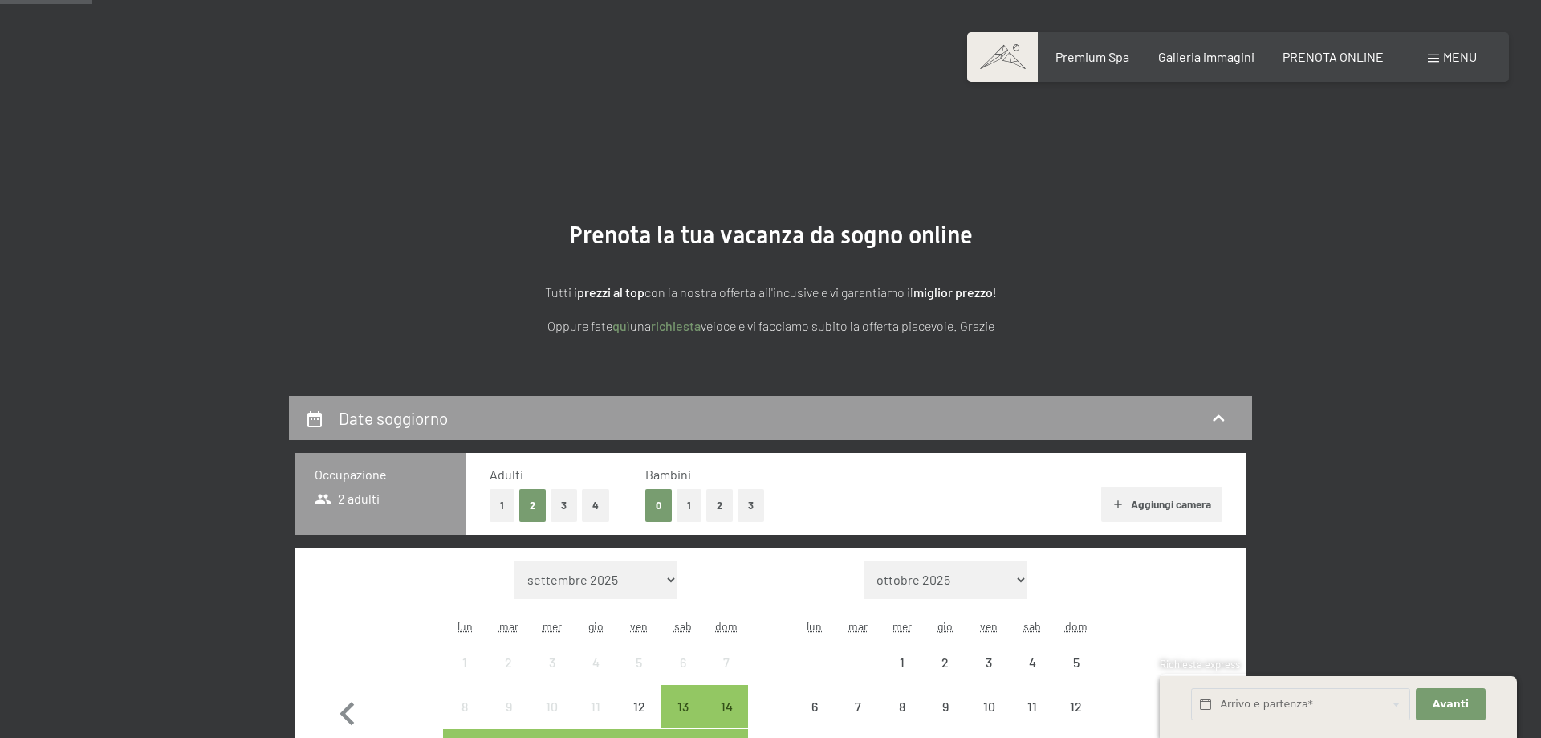
scroll to position [327, 0]
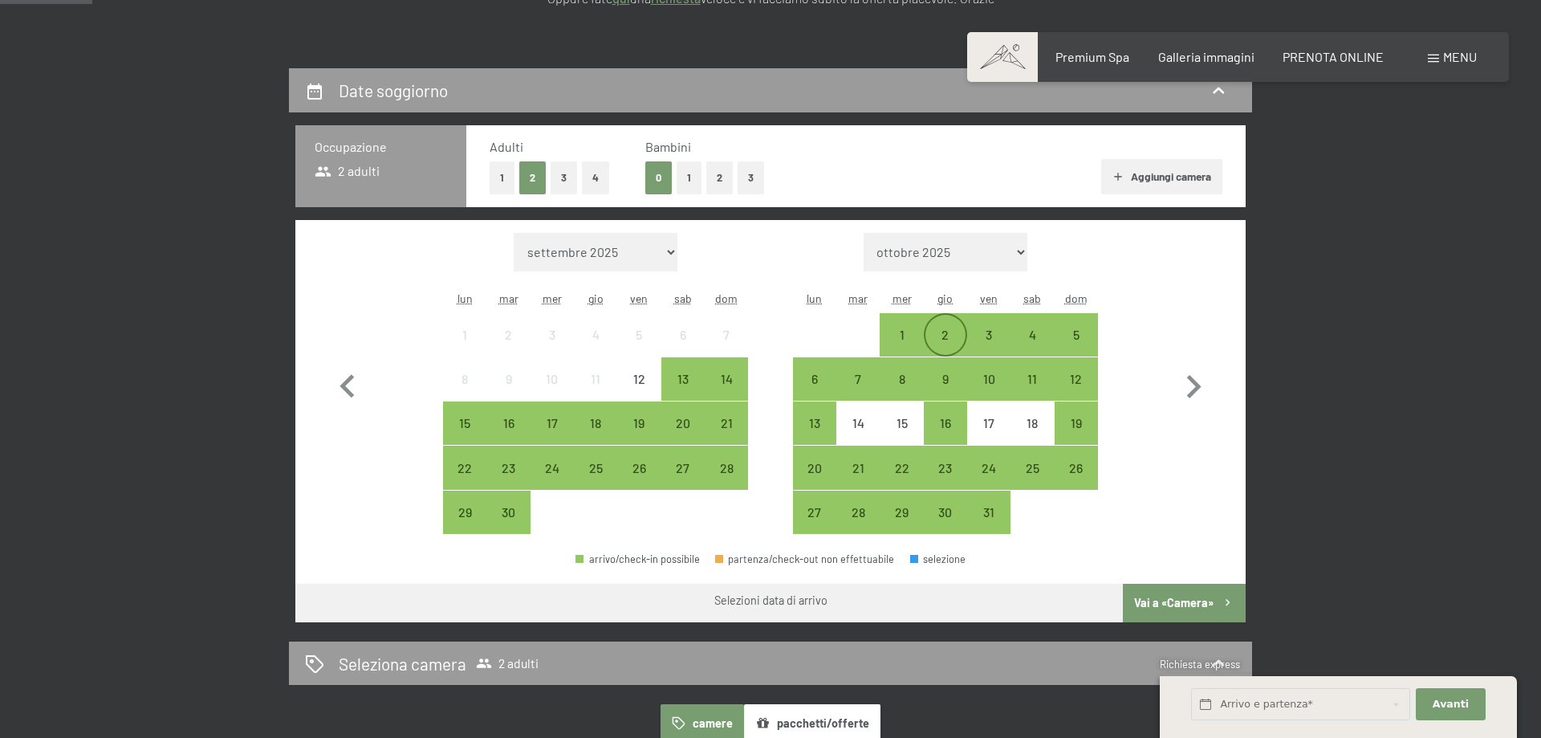
click at [957, 338] on div "2" at bounding box center [945, 348] width 40 height 40
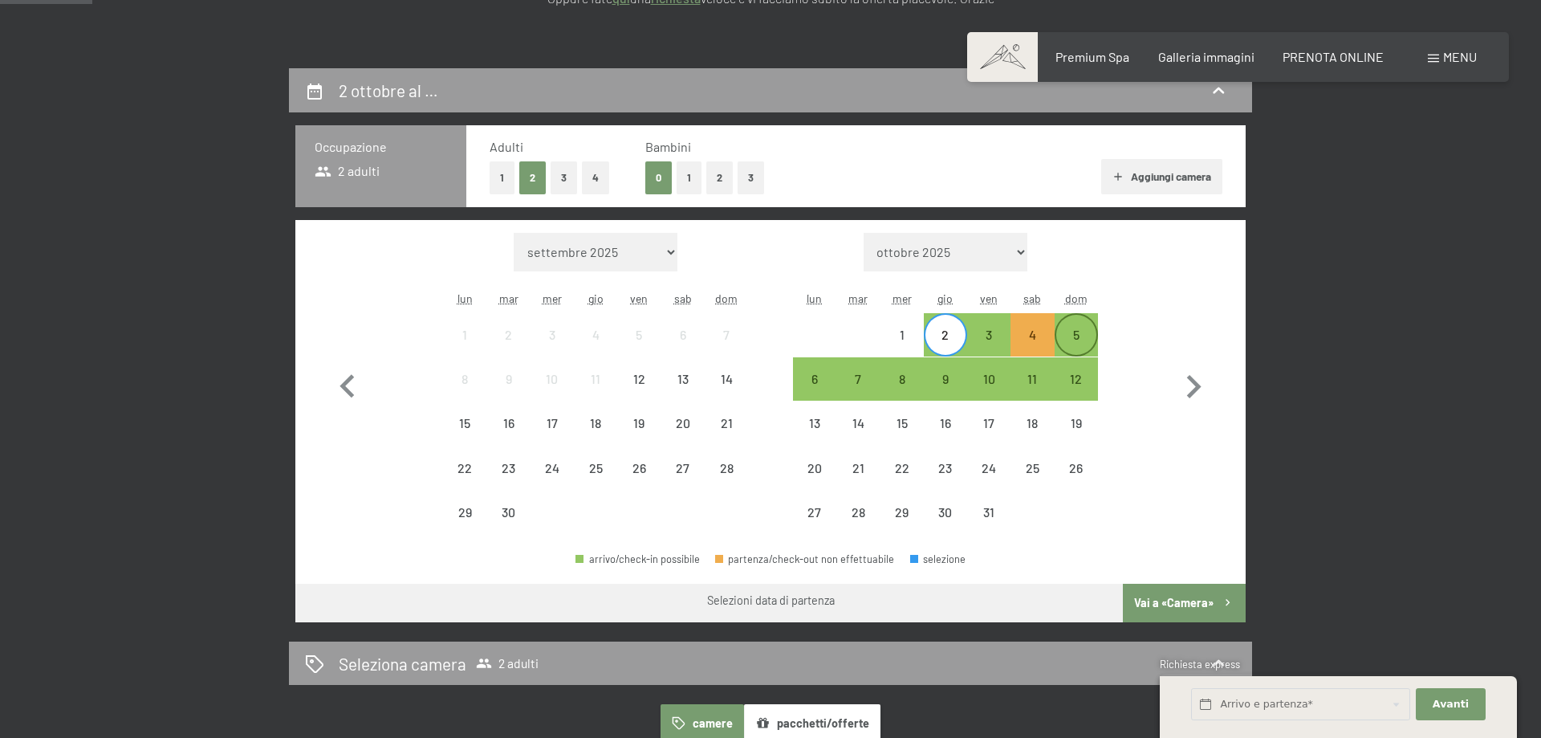
click at [1085, 339] on div "5" at bounding box center [1076, 348] width 40 height 40
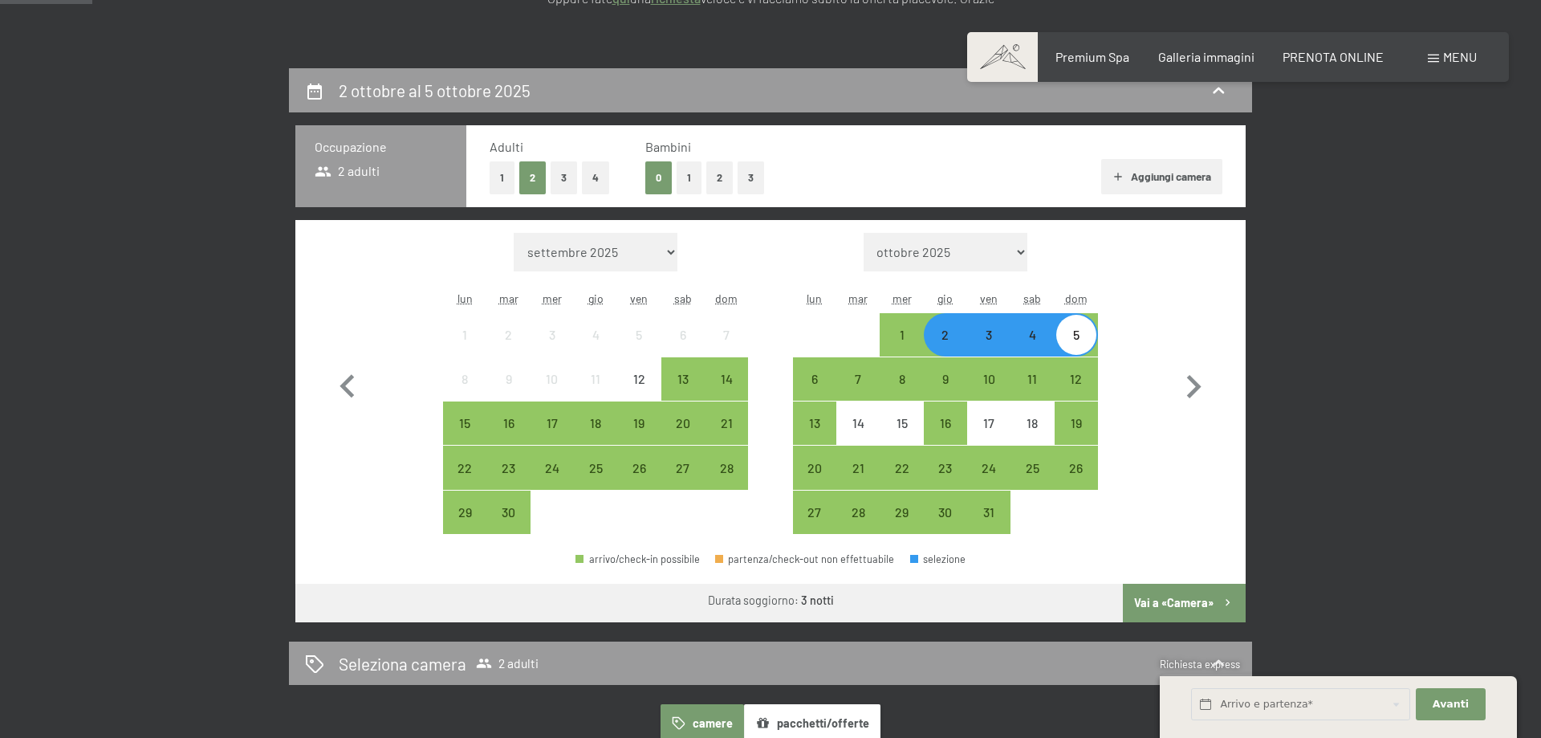
click at [1156, 595] on button "Vai a «Camera»" at bounding box center [1184, 602] width 123 height 39
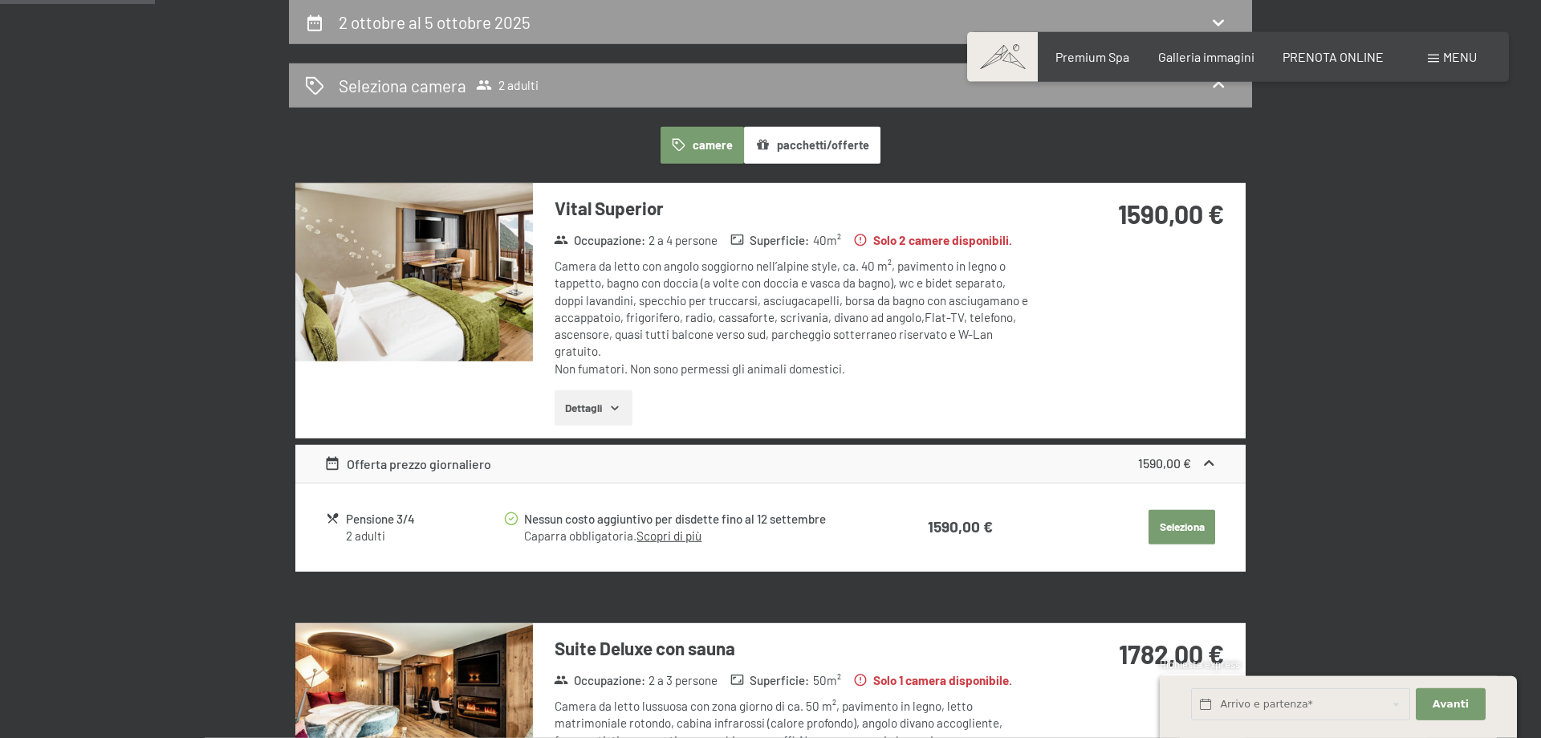
click at [469, 314] on img at bounding box center [414, 272] width 238 height 178
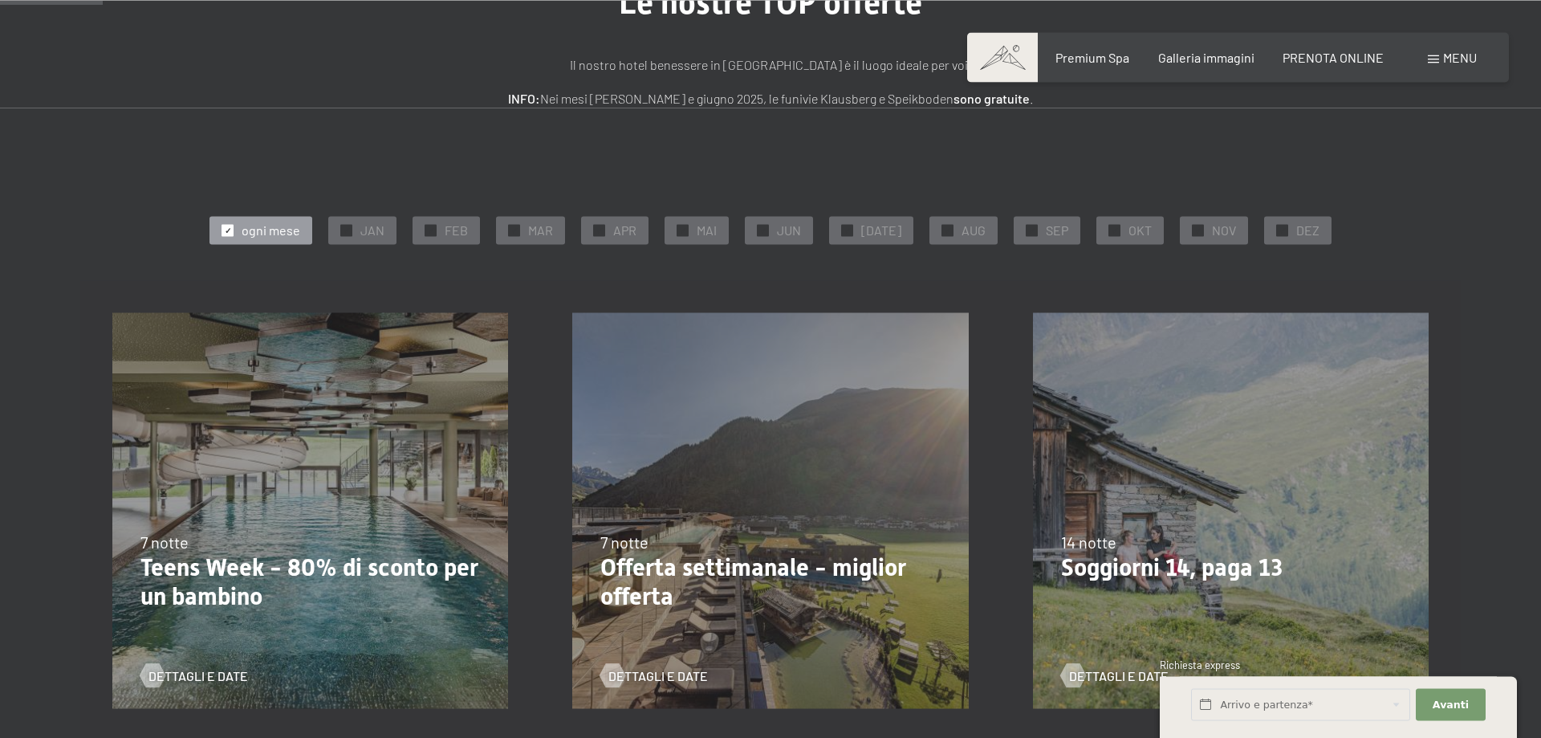
scroll to position [246, 0]
